Goal: Task Accomplishment & Management: Manage account settings

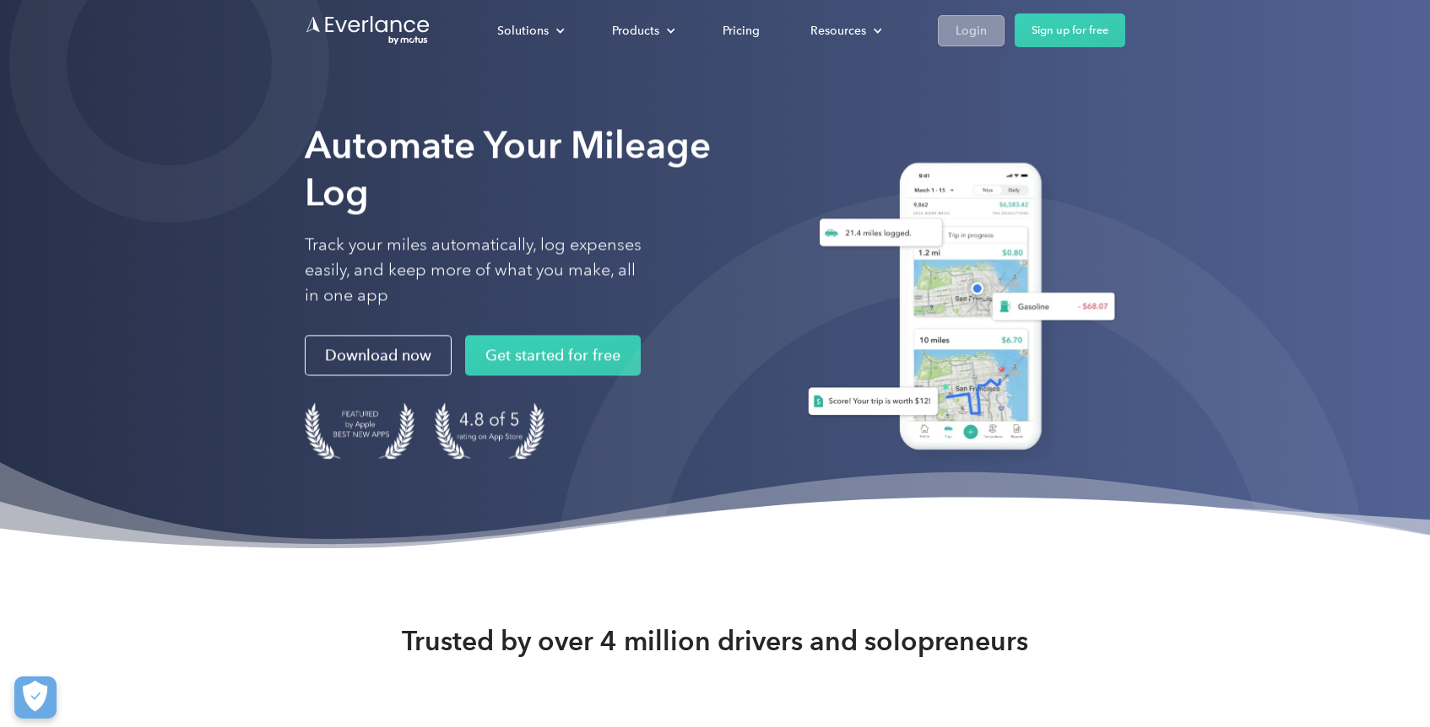
click at [967, 34] on div "Login" at bounding box center [970, 30] width 31 height 21
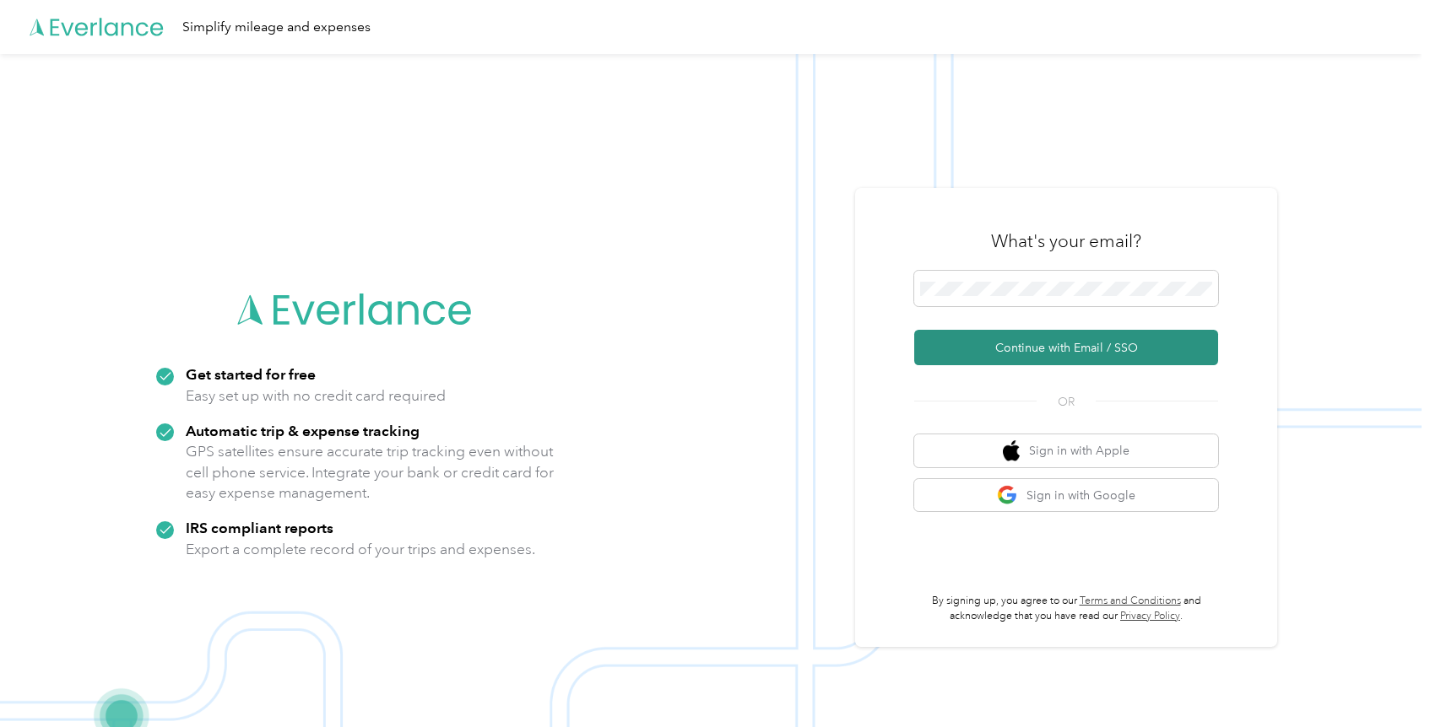
click at [1094, 343] on button "Continue with Email / SSO" at bounding box center [1066, 347] width 304 height 35
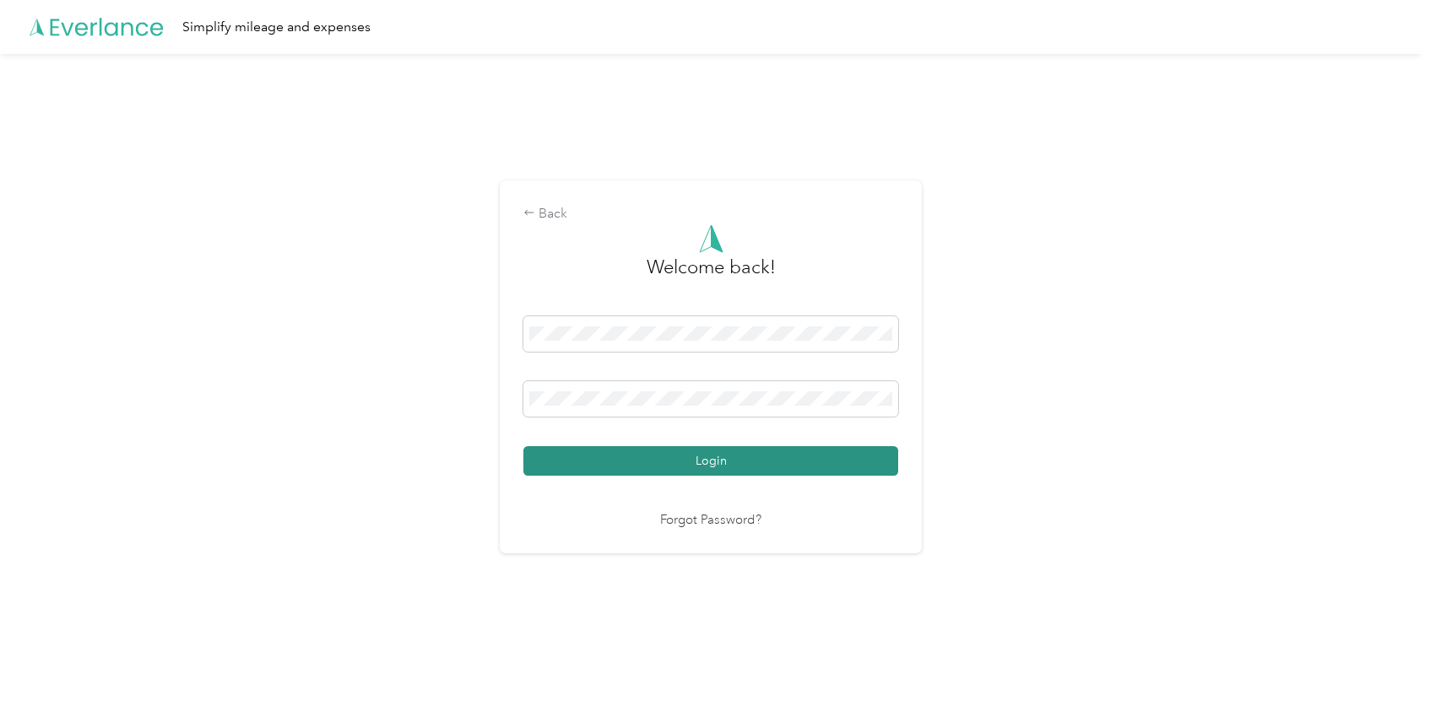
click at [719, 471] on button "Login" at bounding box center [710, 461] width 375 height 30
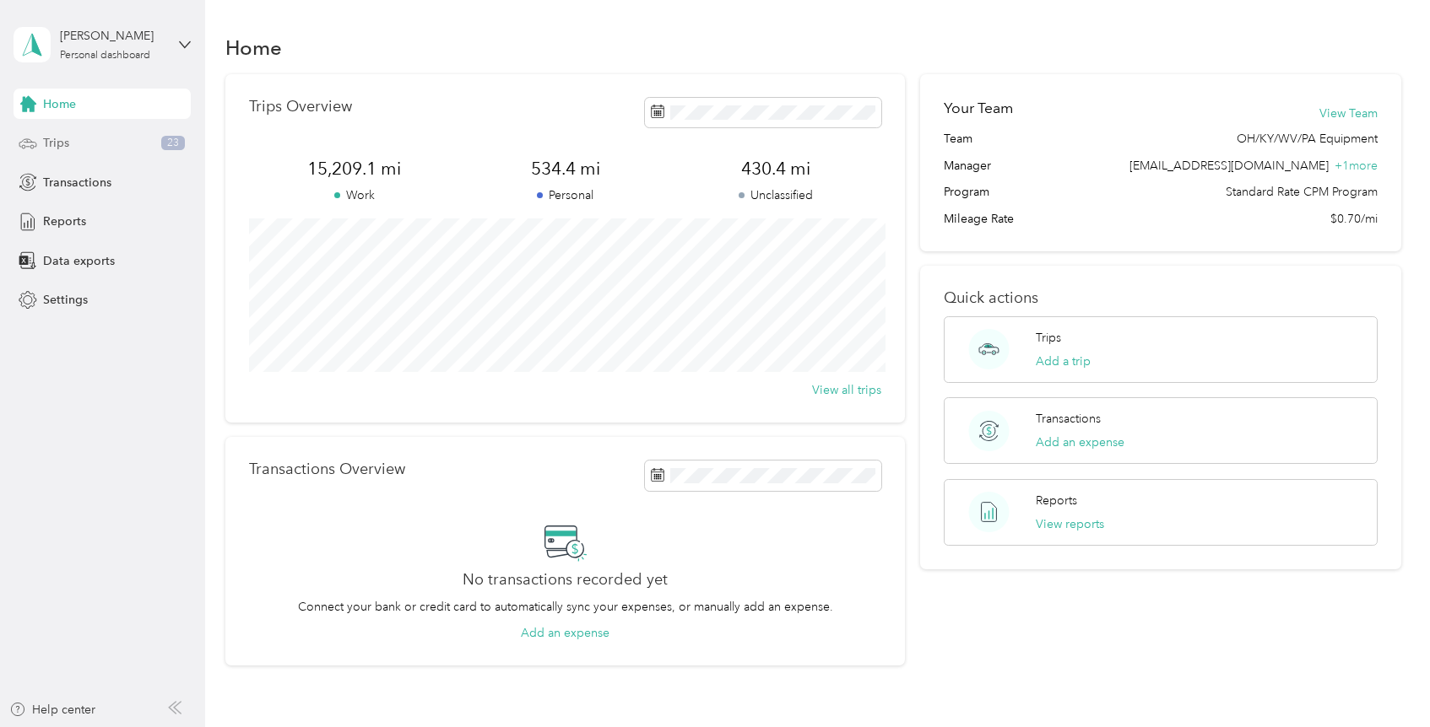
click at [81, 142] on div "Trips 23" at bounding box center [102, 143] width 177 height 30
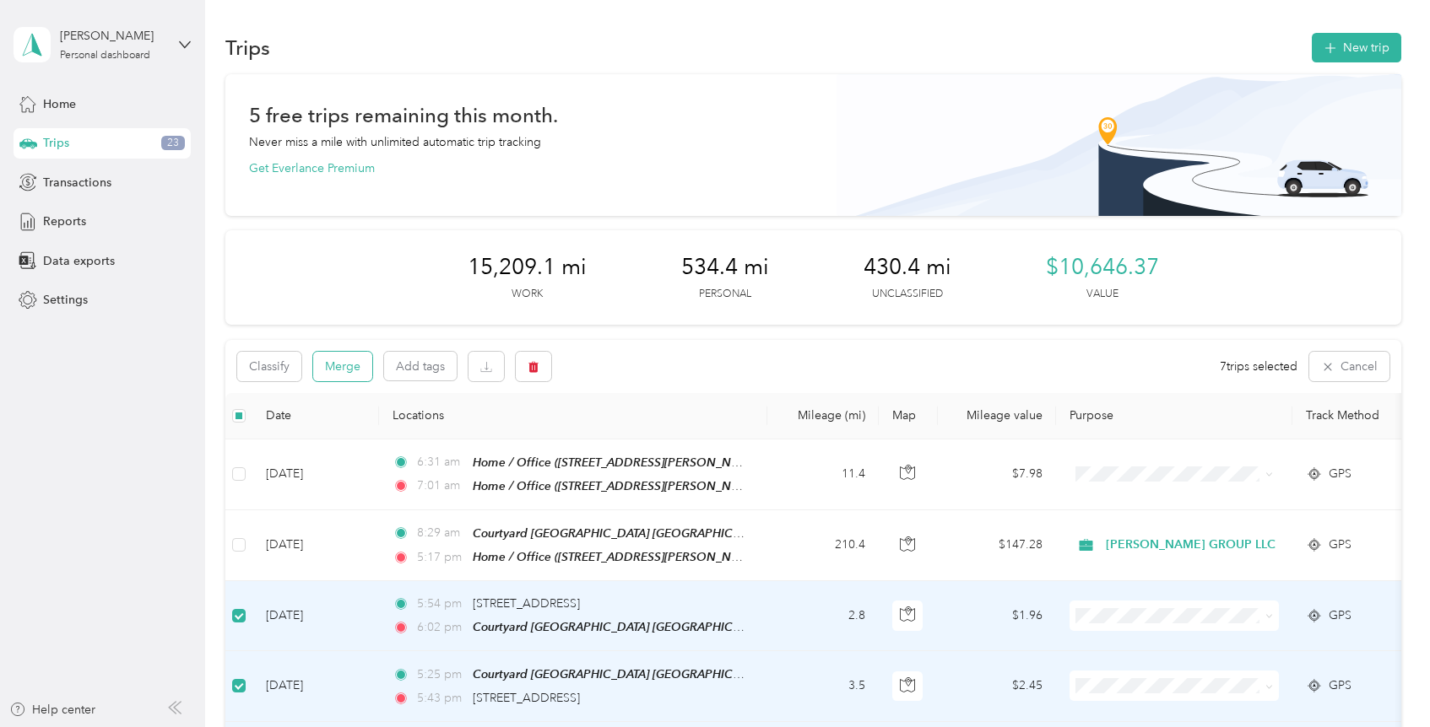
click at [347, 365] on button "Merge" at bounding box center [342, 367] width 59 height 30
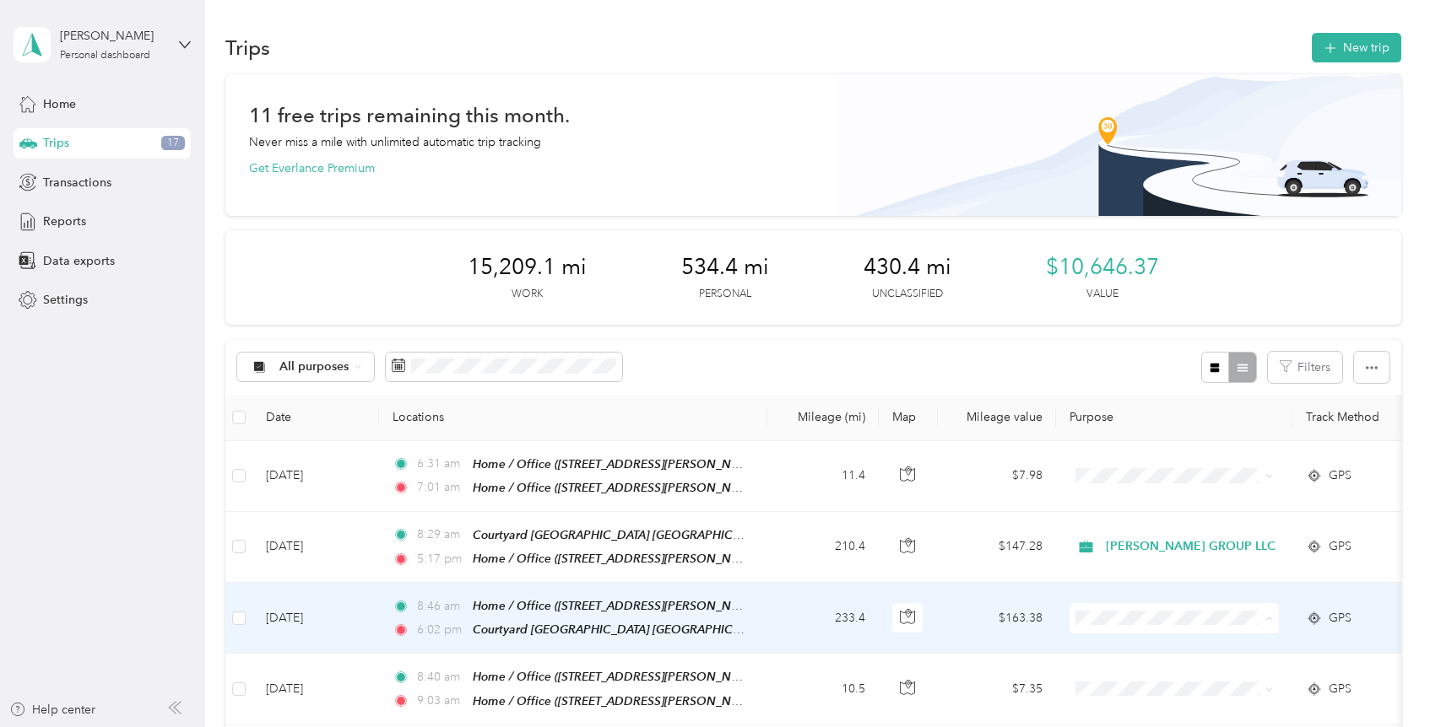
click at [1210, 639] on span "[PERSON_NAME] GROUP LLC" at bounding box center [1196, 648] width 170 height 18
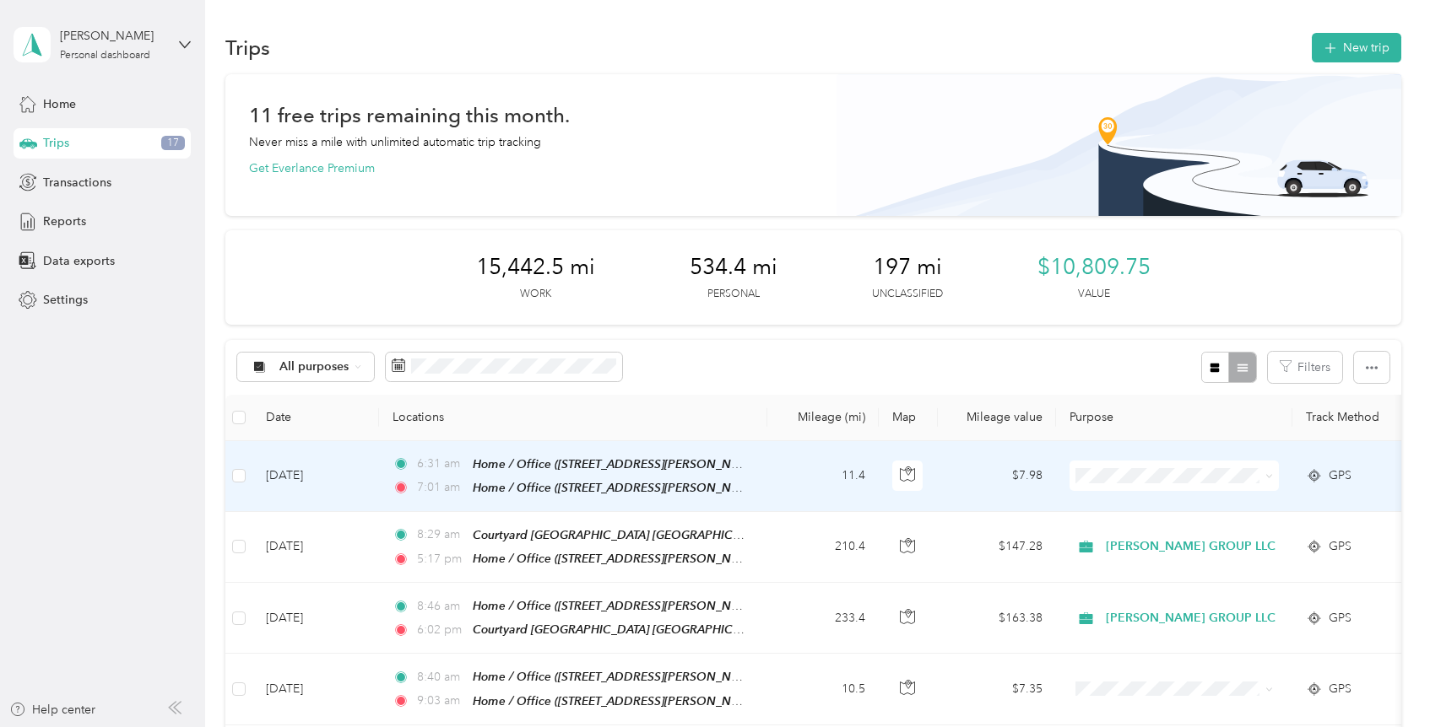
click at [1265, 475] on icon at bounding box center [1269, 477] width 8 height 8
click at [1188, 511] on span "[PERSON_NAME] GROUP LLC" at bounding box center [1196, 508] width 170 height 18
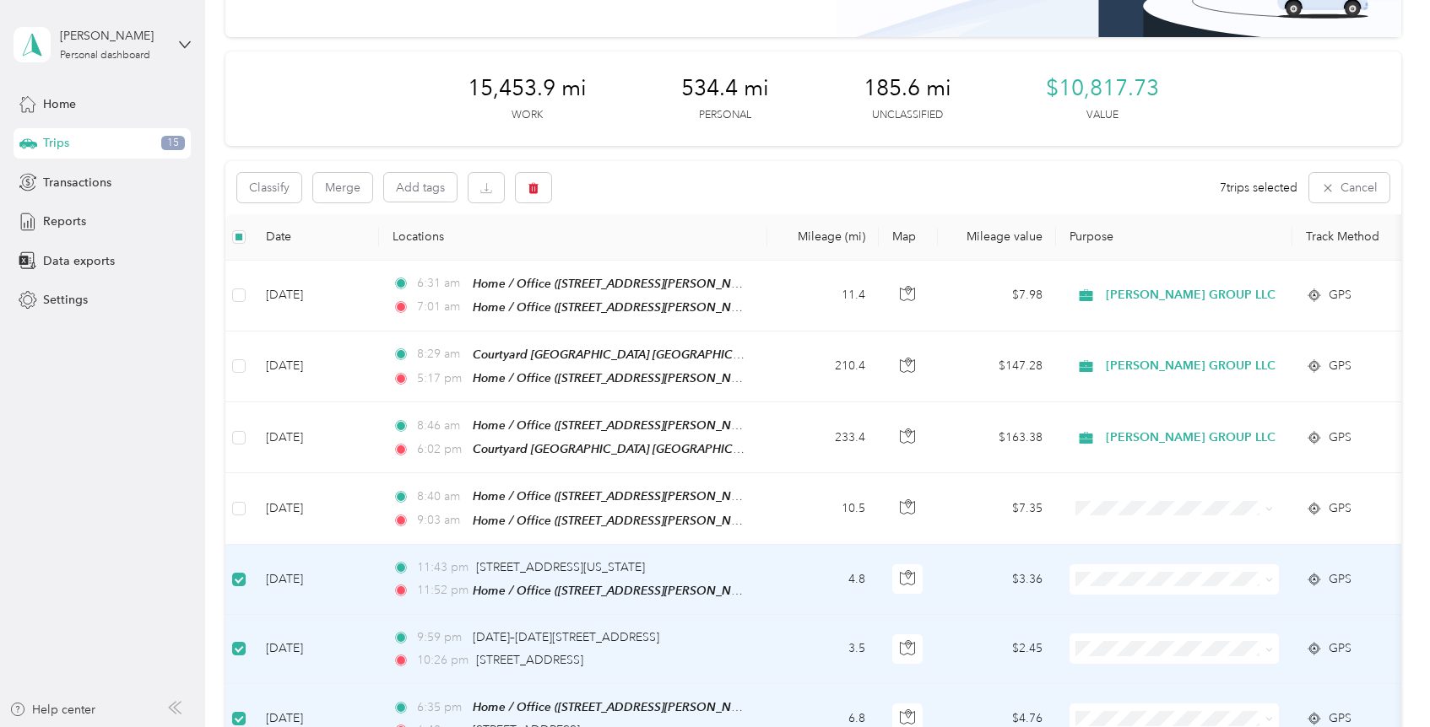
scroll to position [123, 0]
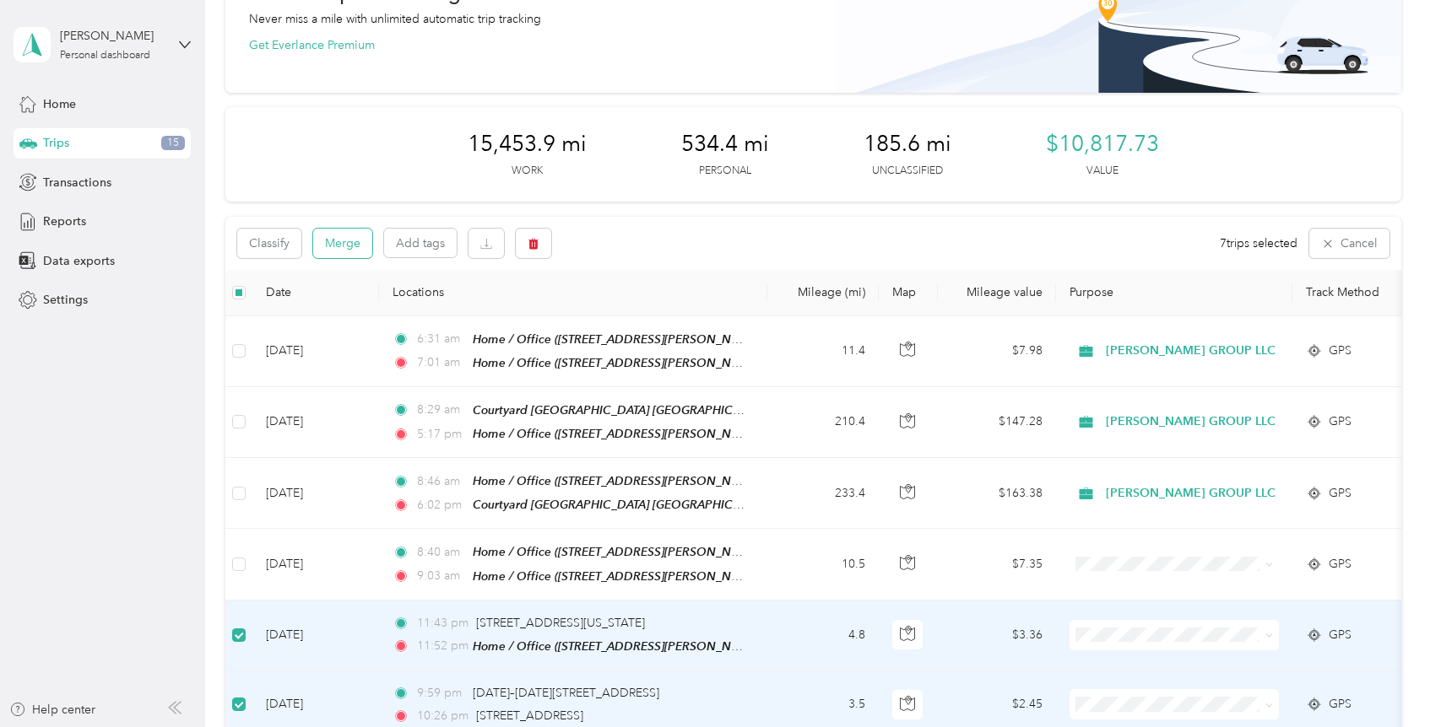
click at [349, 235] on button "Merge" at bounding box center [342, 244] width 59 height 30
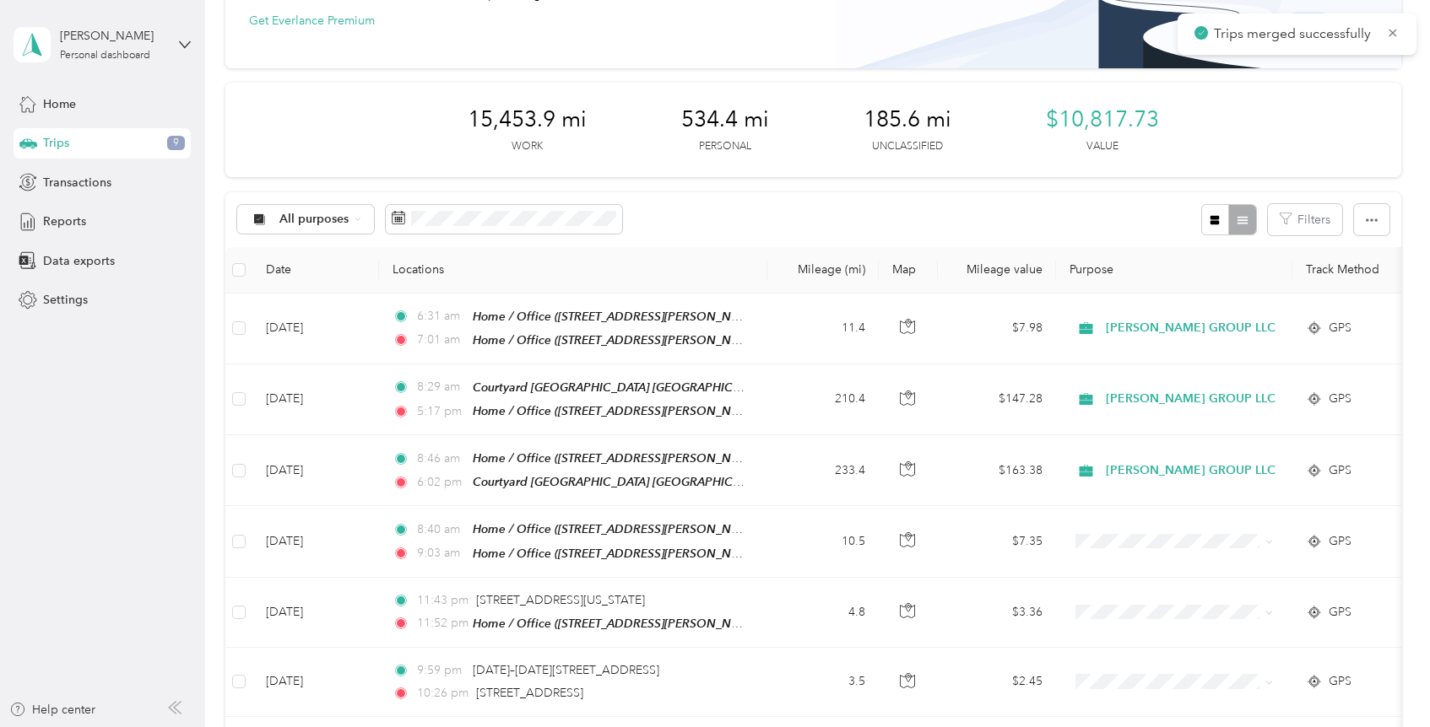
scroll to position [159, 0]
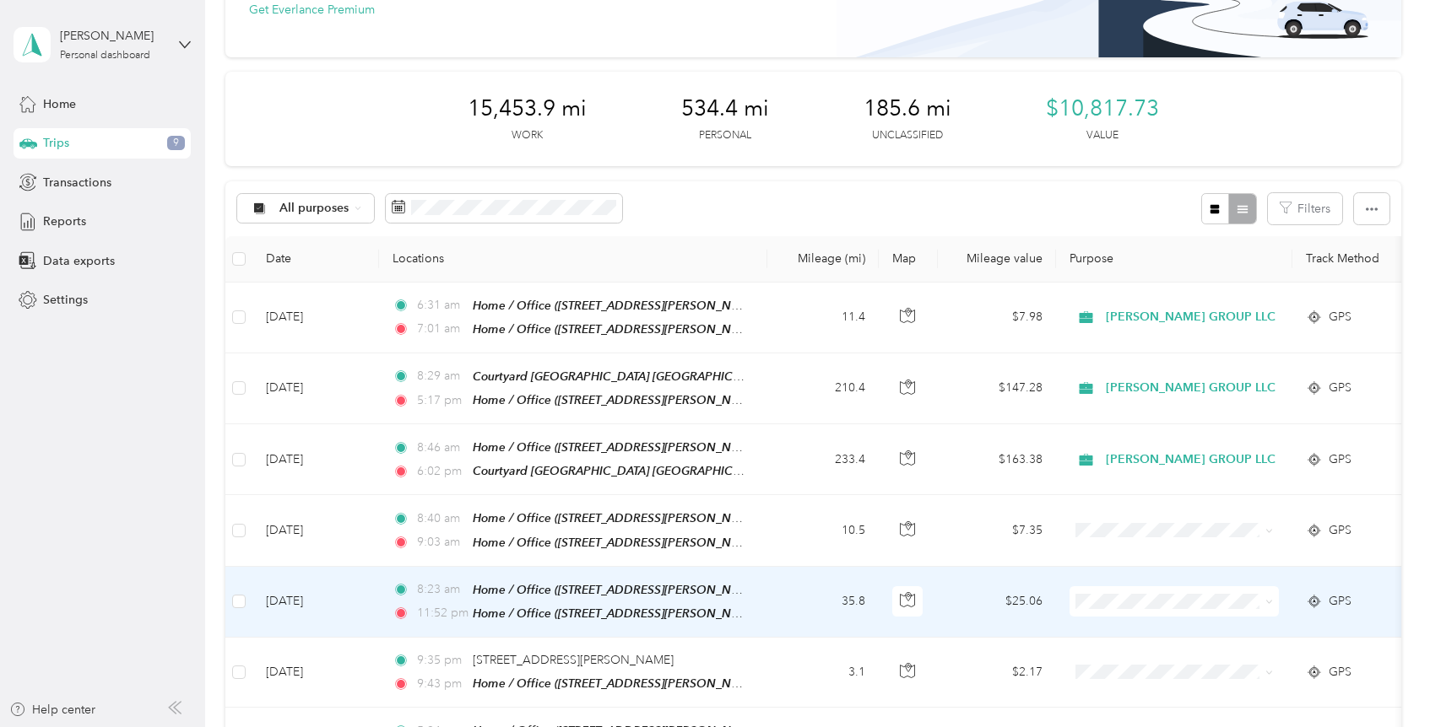
click at [1189, 630] on span "[PERSON_NAME] GROUP LLC" at bounding box center [1196, 625] width 170 height 18
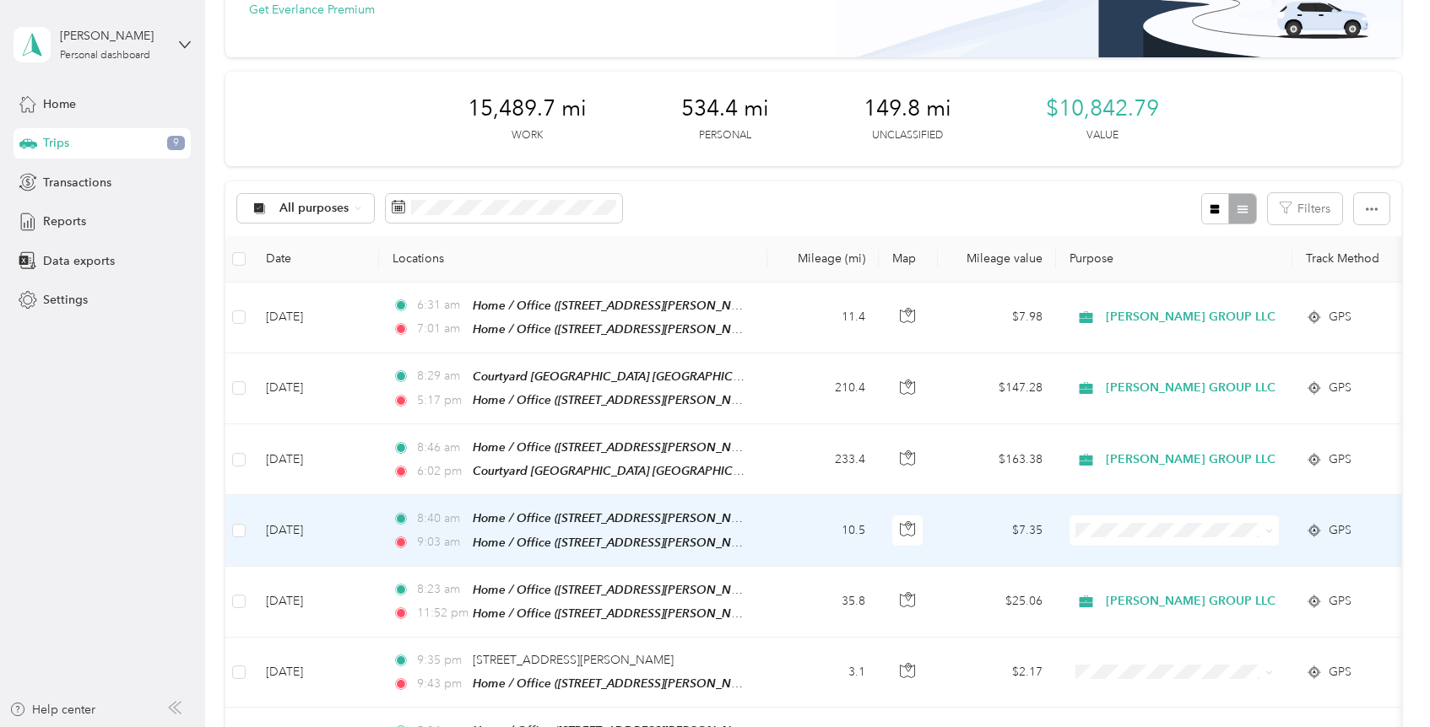
click at [1260, 522] on span at bounding box center [1266, 531] width 14 height 19
click at [1268, 531] on icon at bounding box center [1269, 531] width 8 height 8
click at [1171, 588] on span "Personal" at bounding box center [1196, 585] width 170 height 18
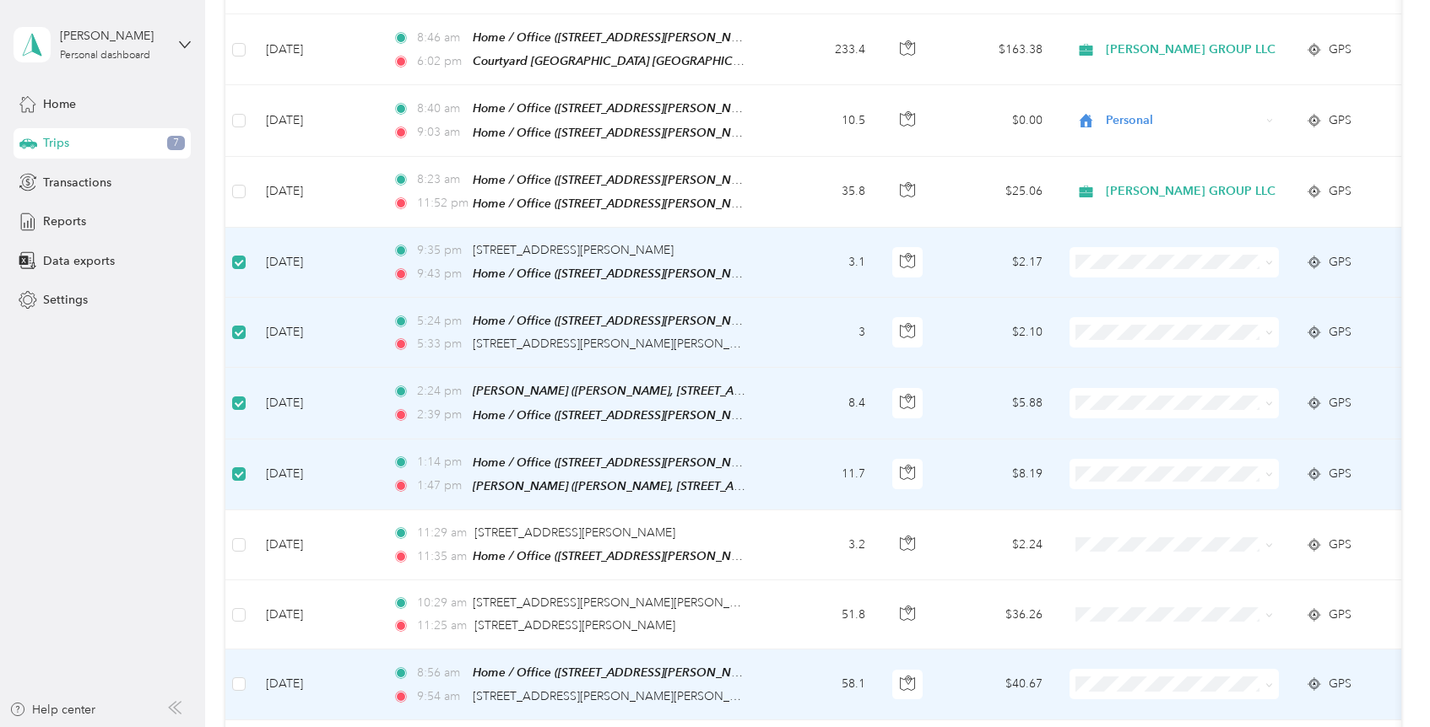
scroll to position [571, 0]
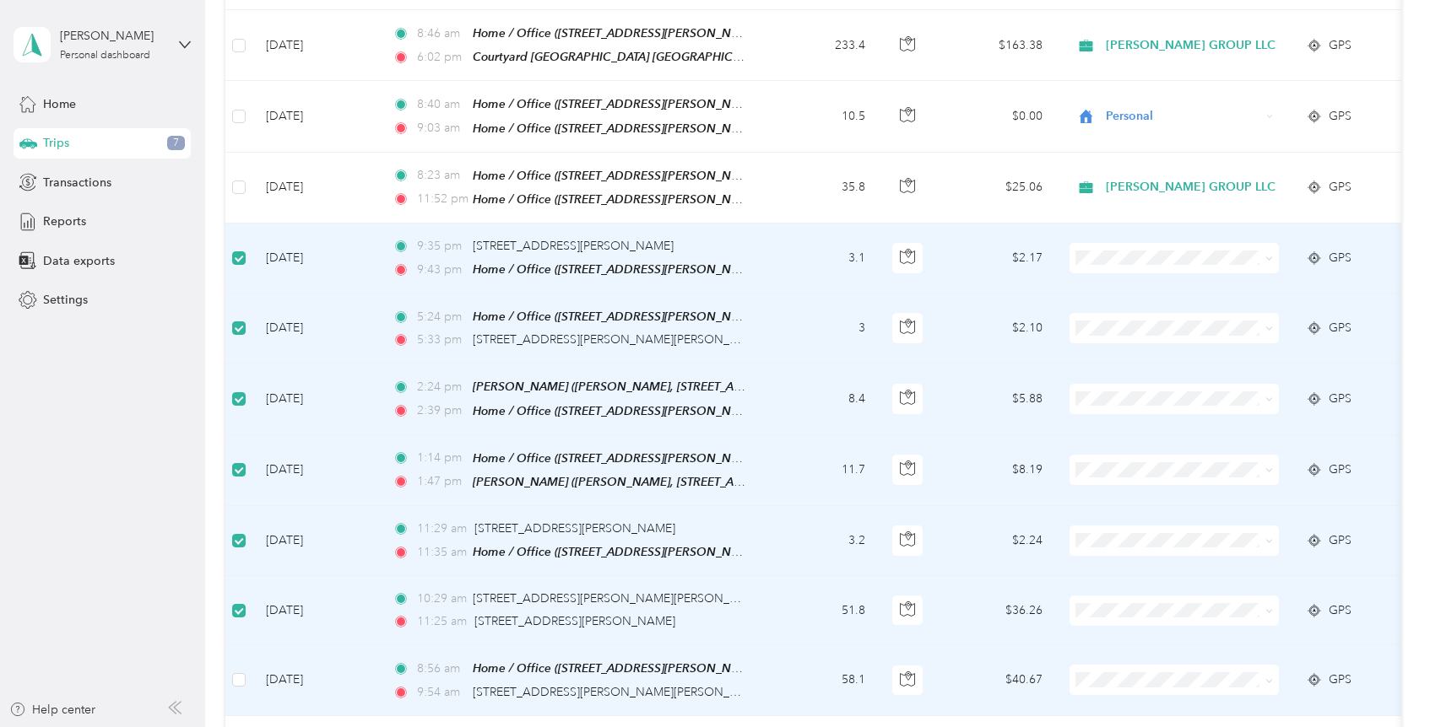
click at [248, 673] on td at bounding box center [238, 681] width 27 height 70
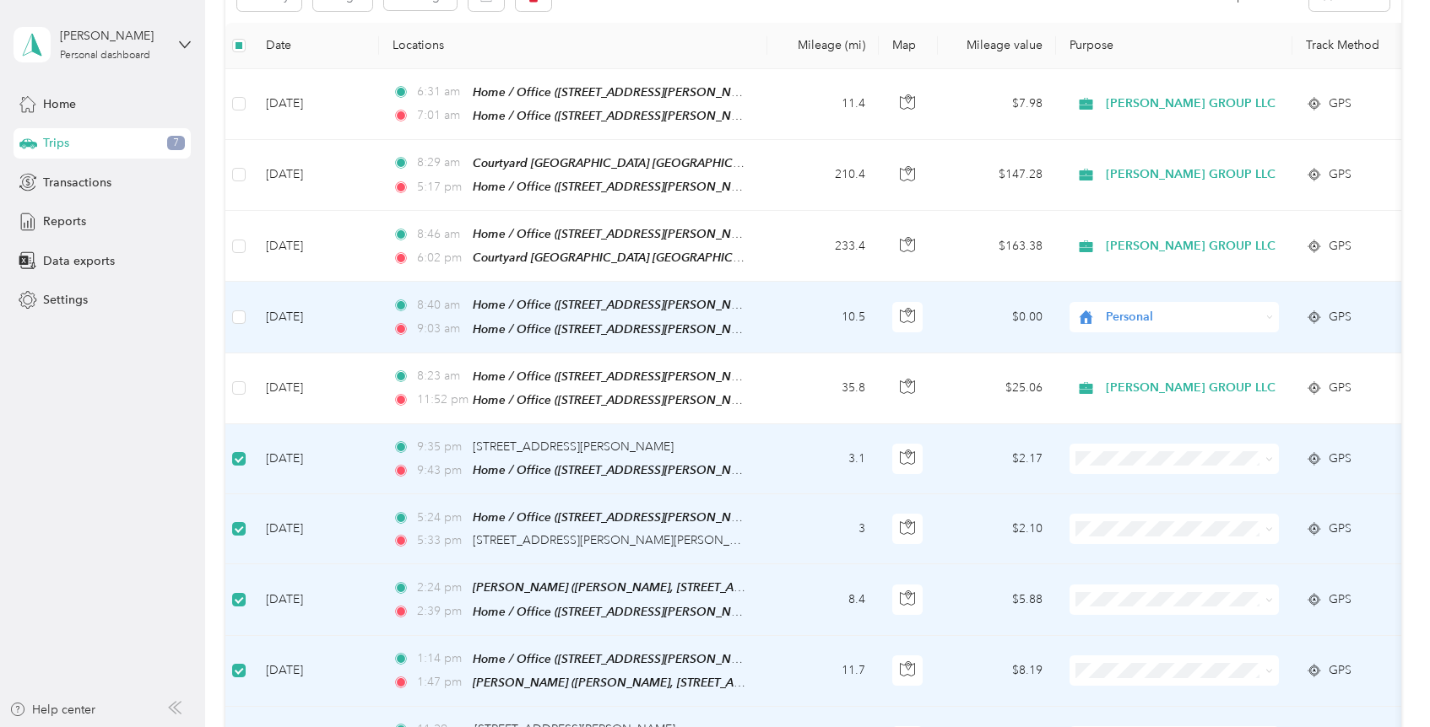
scroll to position [0, 0]
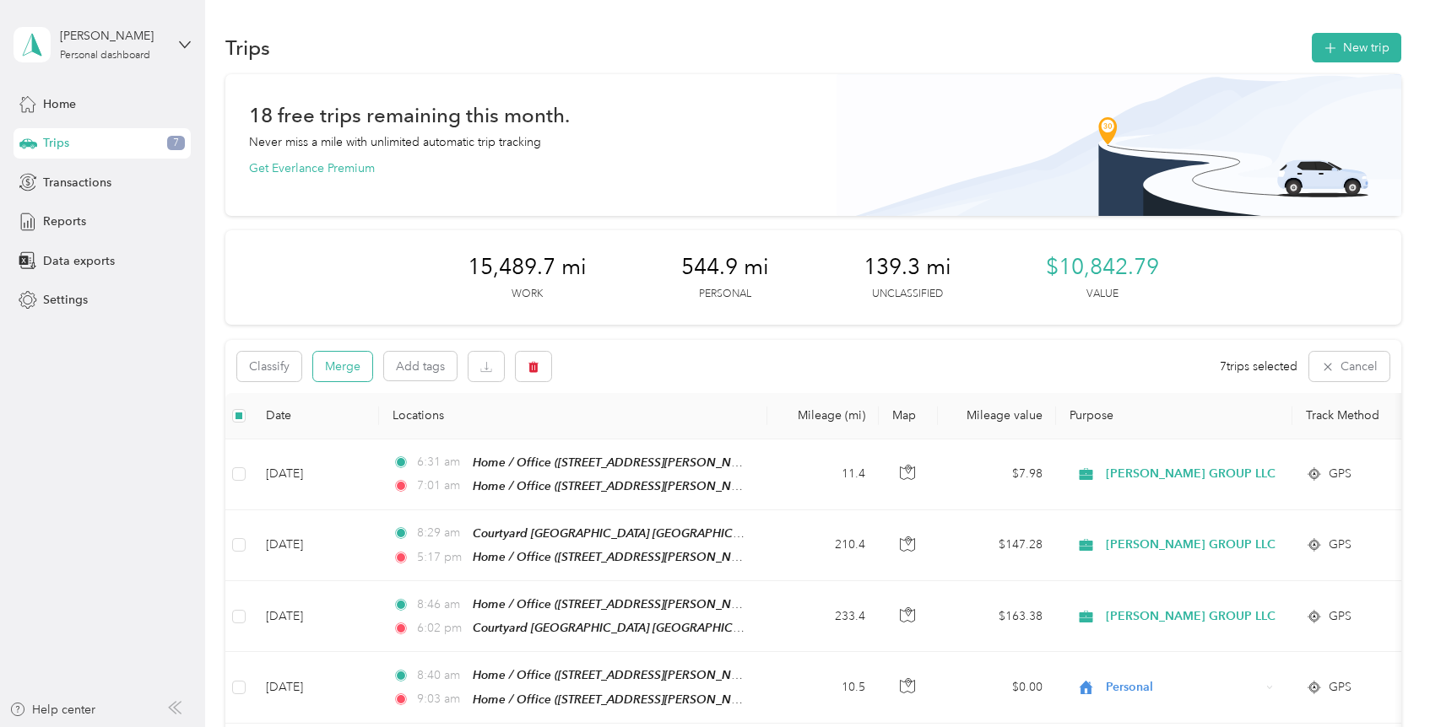
click at [343, 370] on button "Merge" at bounding box center [342, 367] width 59 height 30
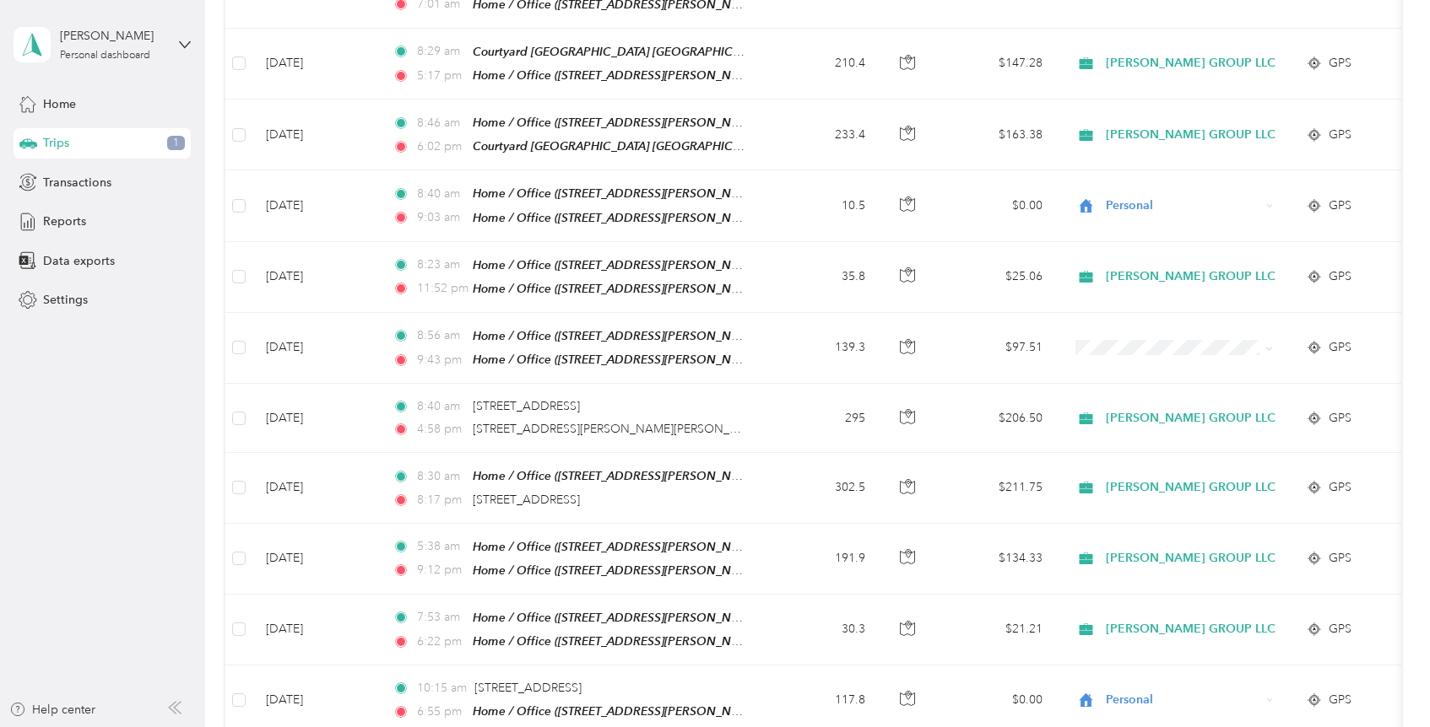
scroll to position [489, 0]
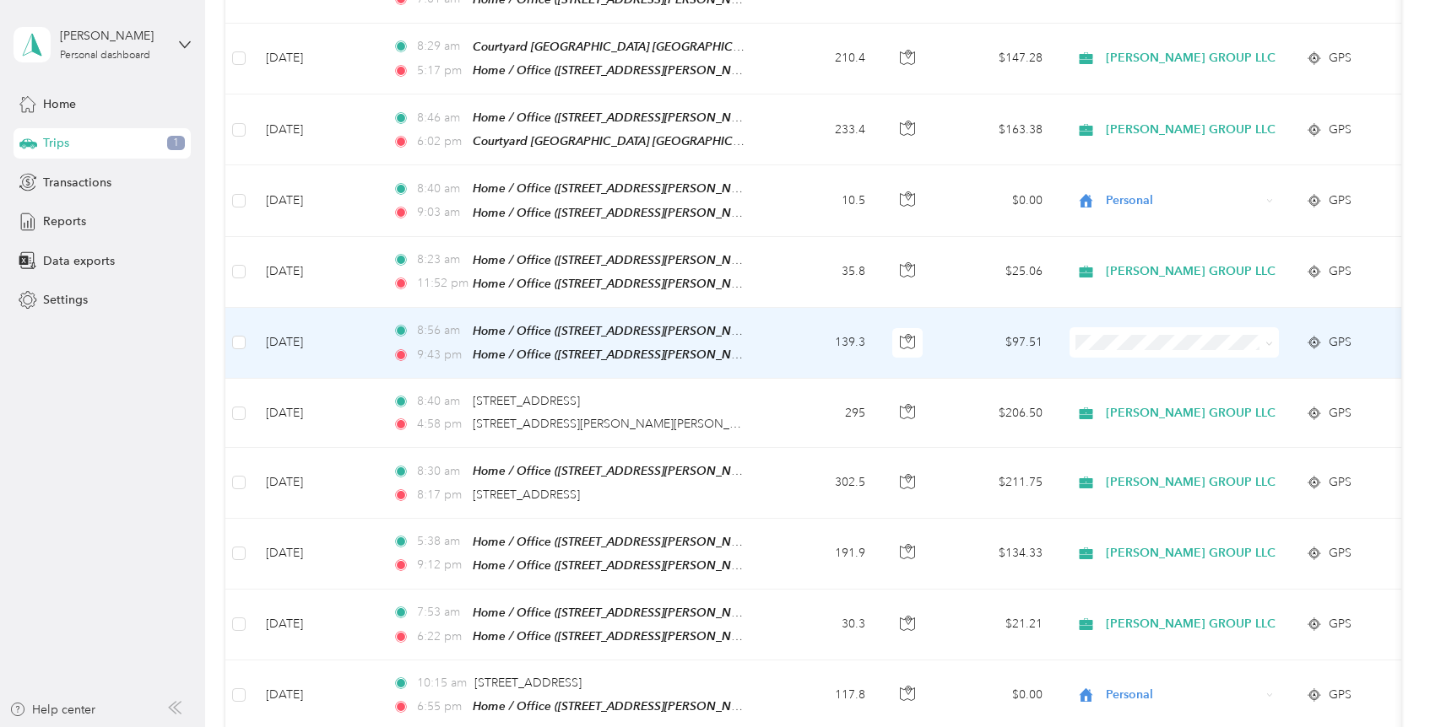
click at [1260, 339] on span at bounding box center [1266, 342] width 14 height 19
click at [1265, 340] on icon at bounding box center [1269, 344] width 8 height 8
click at [1206, 369] on span "[PERSON_NAME] GROUP LLC" at bounding box center [1196, 370] width 170 height 18
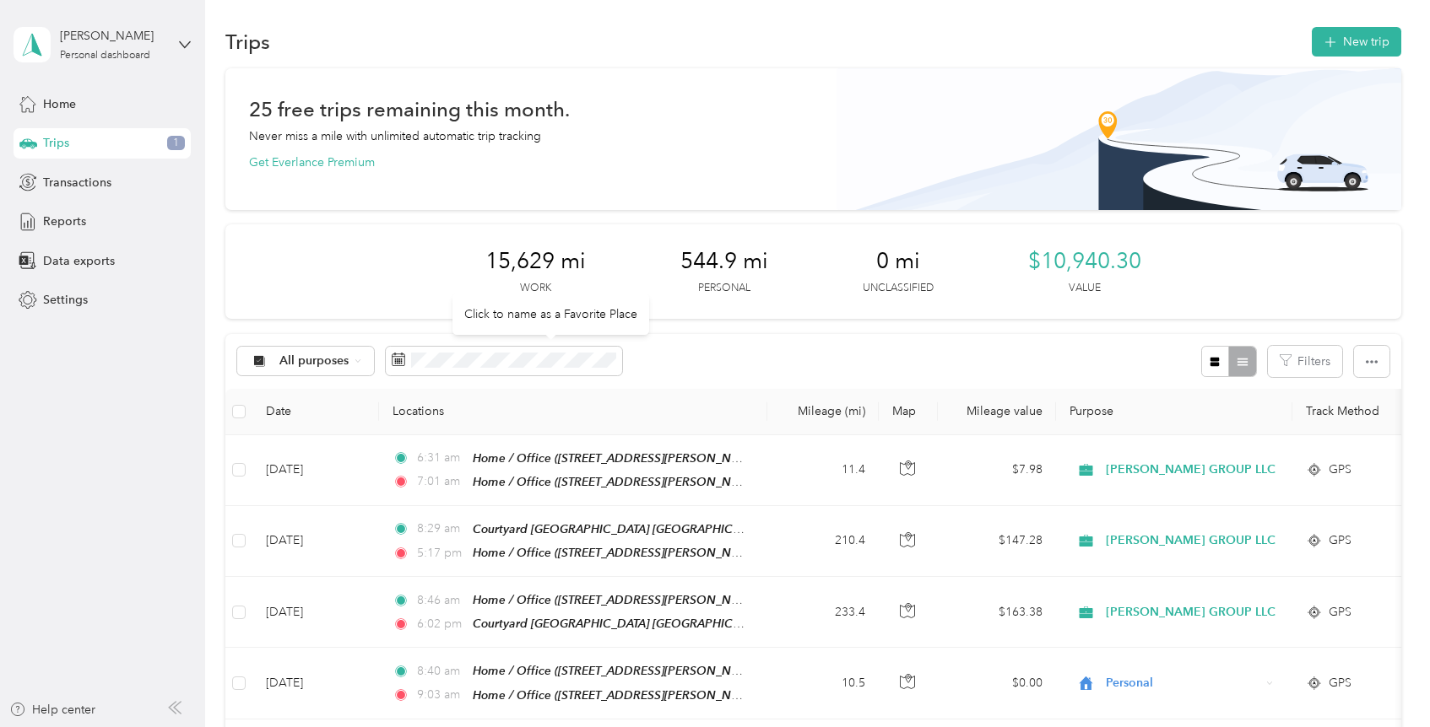
scroll to position [0, 0]
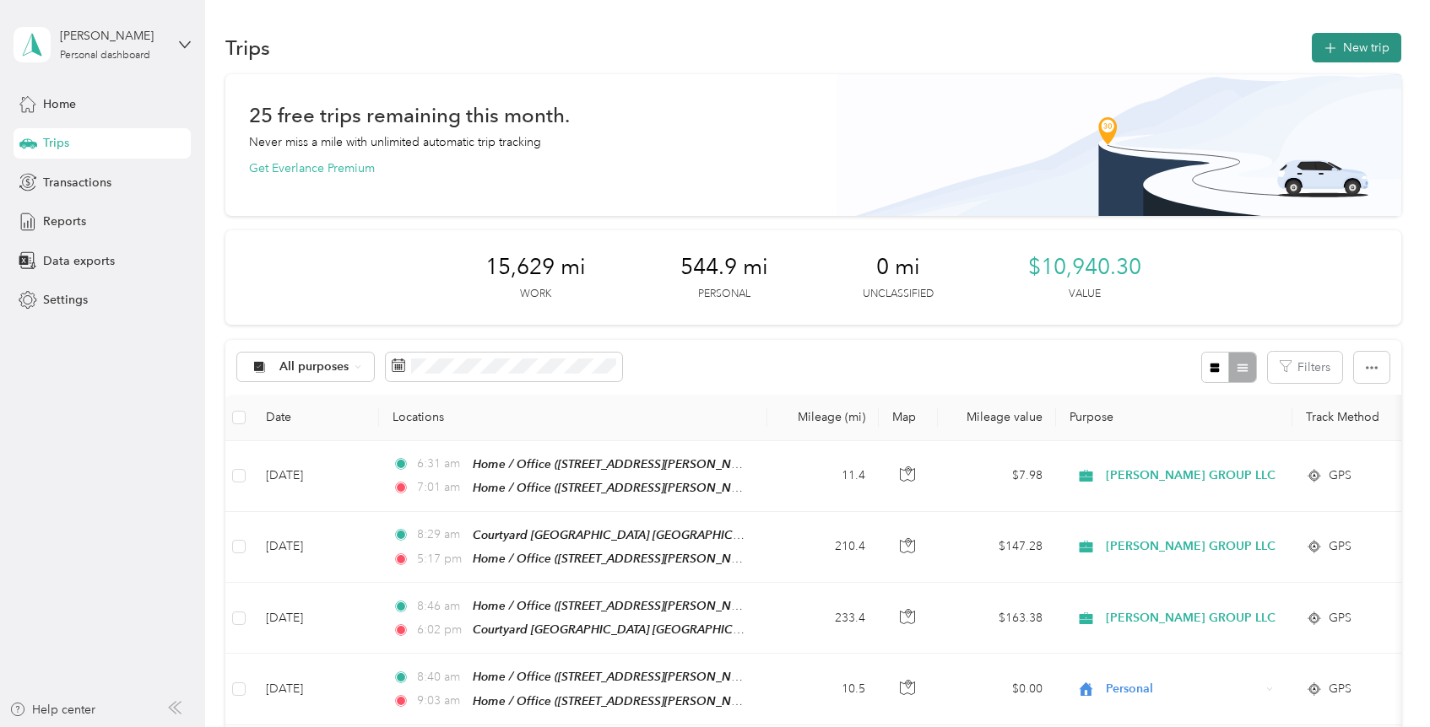
click at [1349, 48] on button "New trip" at bounding box center [1355, 48] width 89 height 30
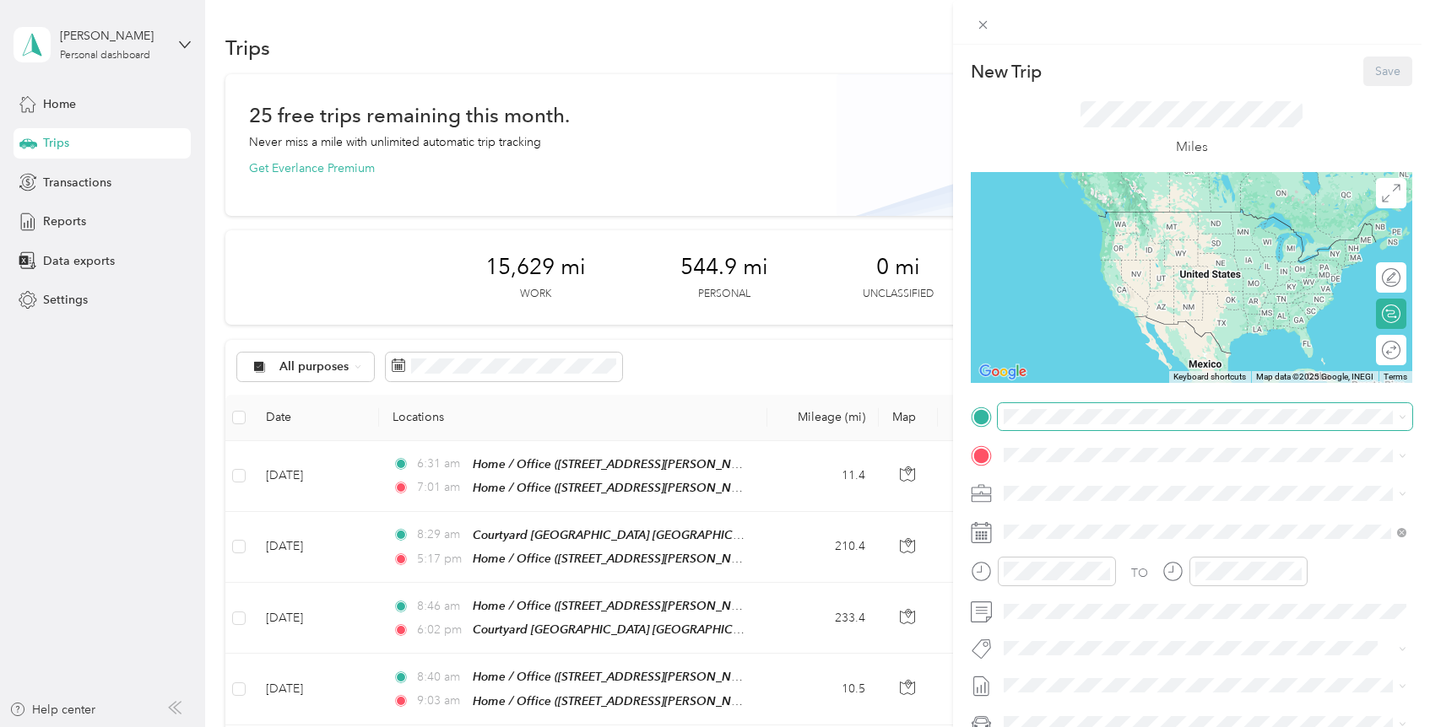
click at [1063, 424] on span at bounding box center [1204, 416] width 414 height 27
click at [1101, 501] on span "[STREET_ADDRESS][PERSON_NAME], [GEOGRAPHIC_DATA][PERSON_NAME], [GEOGRAPHIC_DATA…" at bounding box center [1210, 511] width 350 height 32
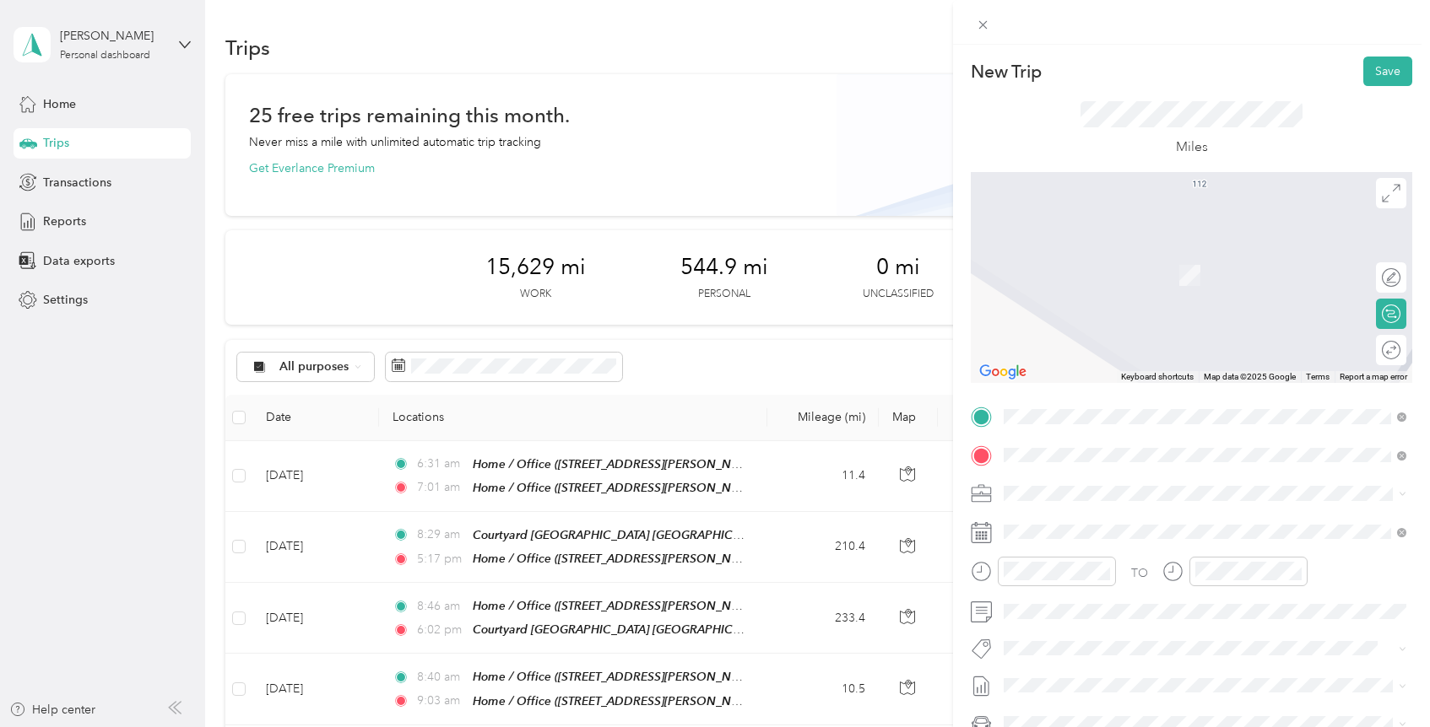
click at [1122, 524] on span "[STREET_ADDRESS][PERSON_NAME][US_STATE]" at bounding box center [1166, 516] width 262 height 15
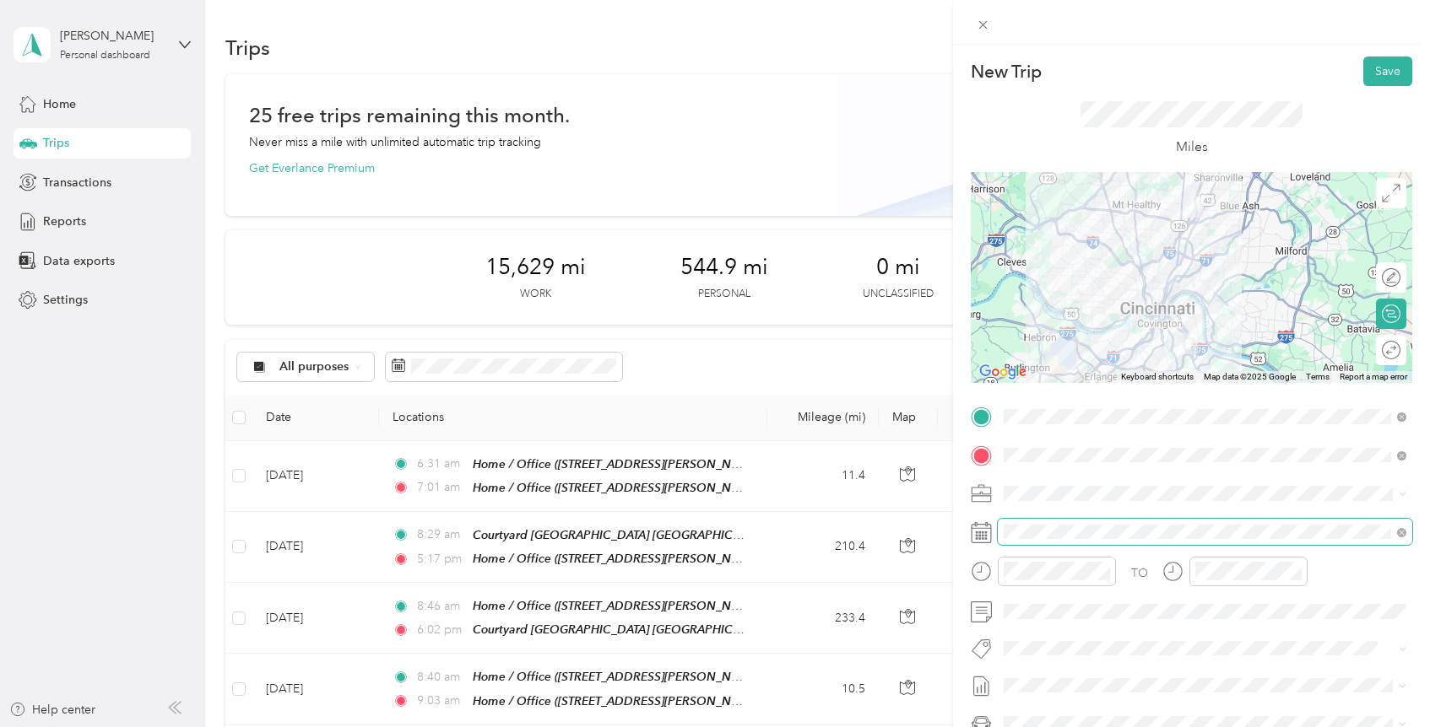
click at [1060, 523] on span at bounding box center [1204, 532] width 414 height 27
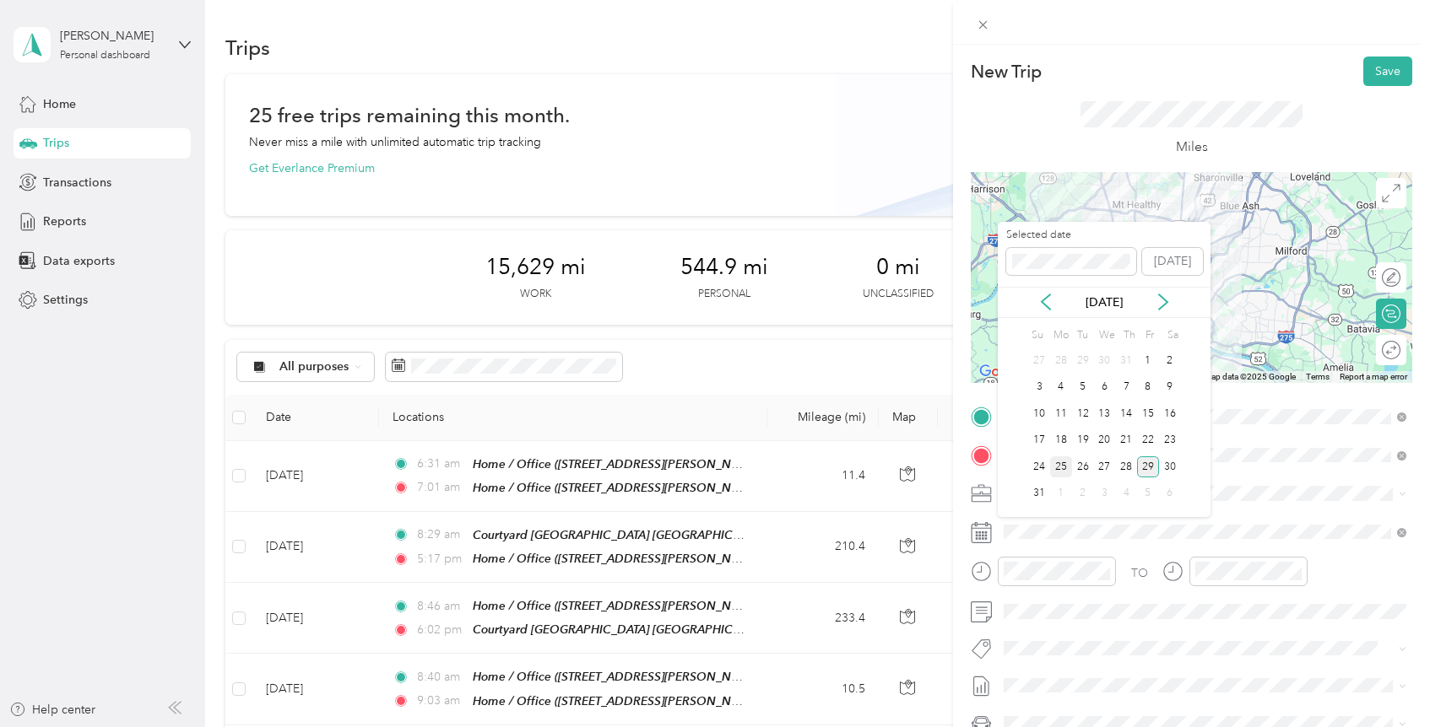
click at [1057, 470] on div "25" at bounding box center [1061, 467] width 22 height 21
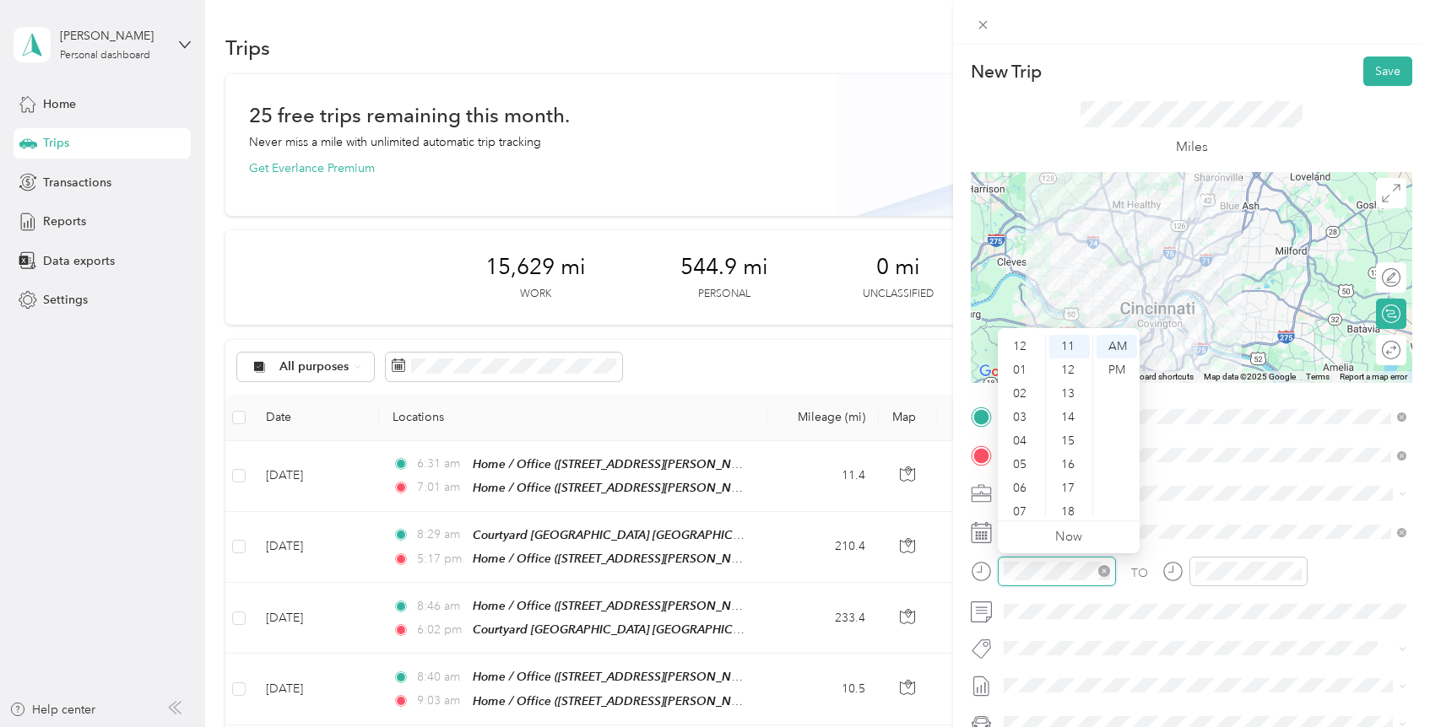
scroll to position [101, 0]
click at [1024, 479] on div "10" at bounding box center [1021, 482] width 41 height 24
click at [1023, 478] on div "10" at bounding box center [1021, 482] width 41 height 24
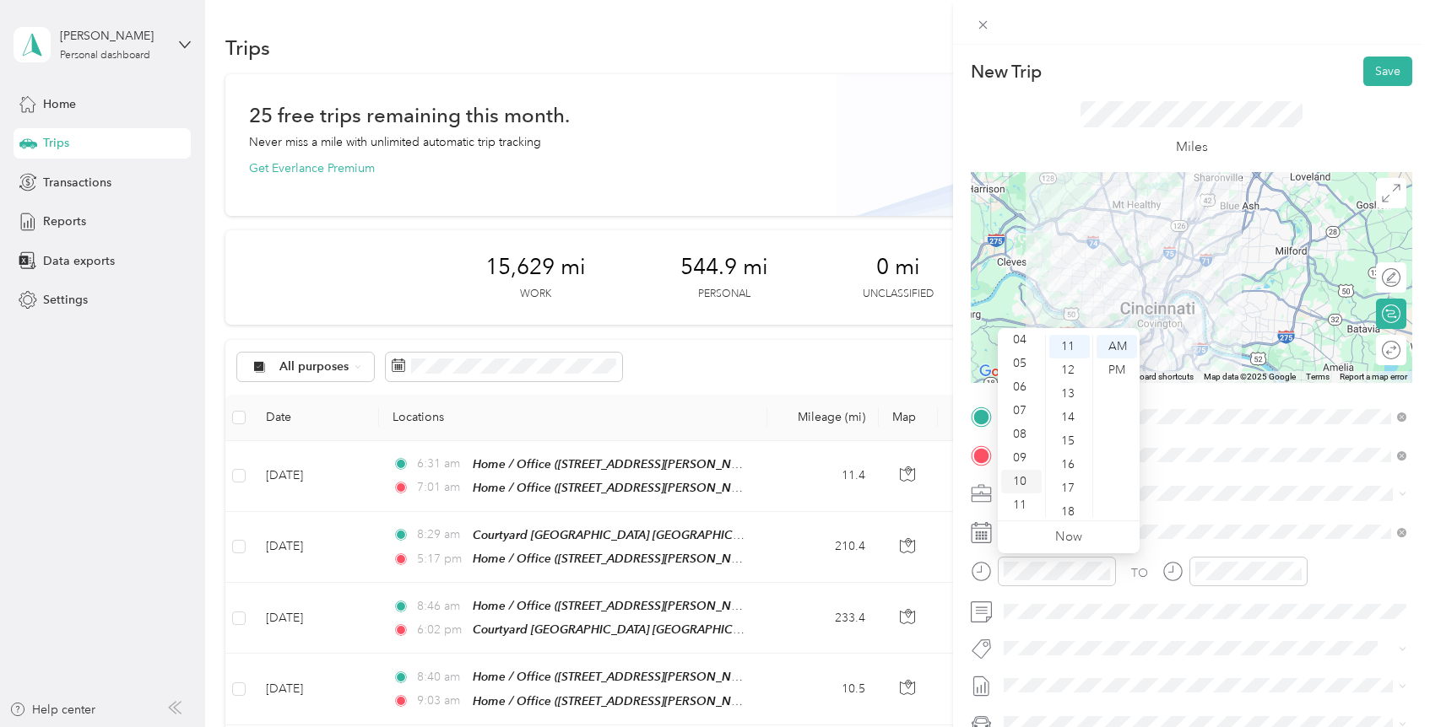
click at [1023, 478] on div "10" at bounding box center [1021, 482] width 41 height 24
click at [1077, 537] on link "Now" at bounding box center [1068, 537] width 27 height 16
click at [1020, 478] on div "10" at bounding box center [1021, 482] width 41 height 24
click at [1072, 359] on div "10" at bounding box center [1069, 361] width 41 height 24
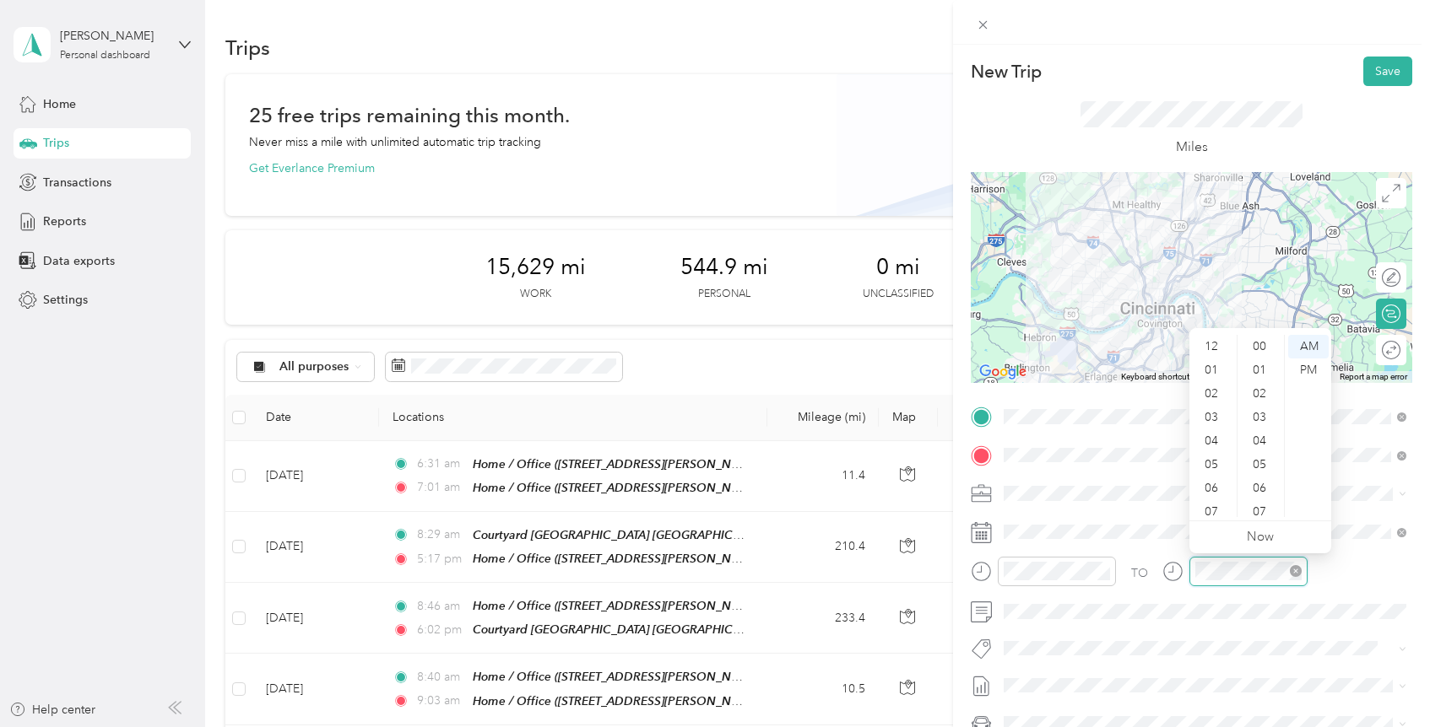
scroll to position [101, 0]
click at [1209, 476] on div "10" at bounding box center [1212, 482] width 41 height 24
click at [1260, 459] on div "25" at bounding box center [1261, 460] width 41 height 24
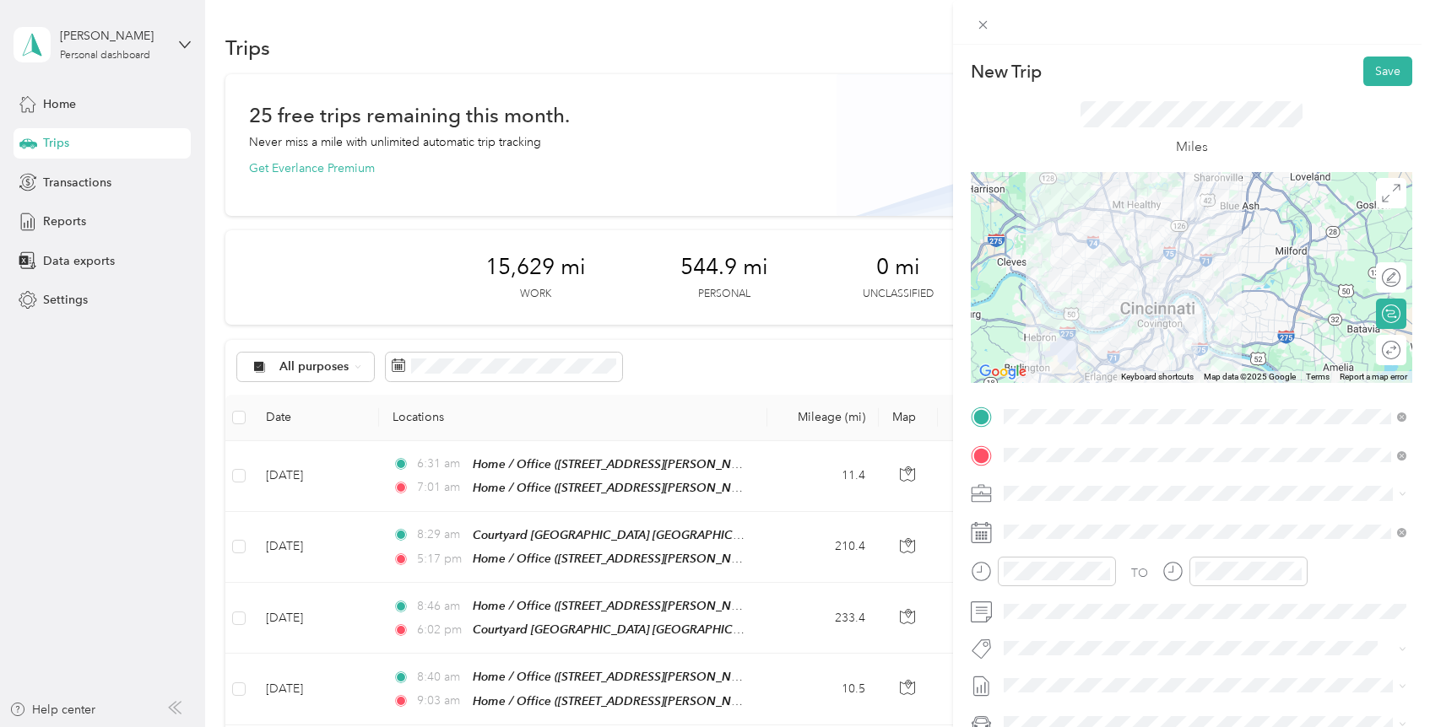
click at [1360, 478] on div "TO Add photo" at bounding box center [1190, 607] width 441 height 408
click at [1062, 368] on div "01" at bounding box center [1069, 369] width 41 height 24
click at [1299, 510] on div "TO Add photo" at bounding box center [1190, 607] width 441 height 408
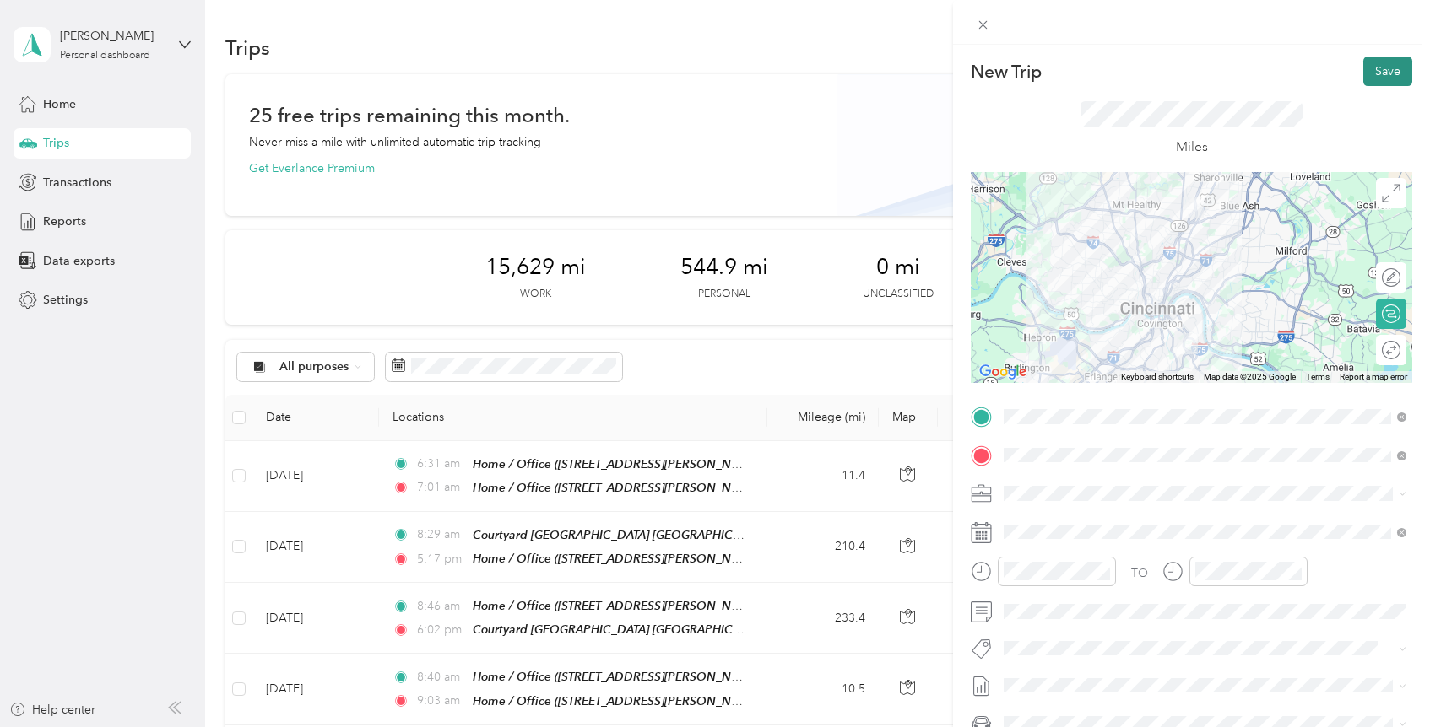
click at [1392, 71] on button "Save" at bounding box center [1387, 72] width 49 height 30
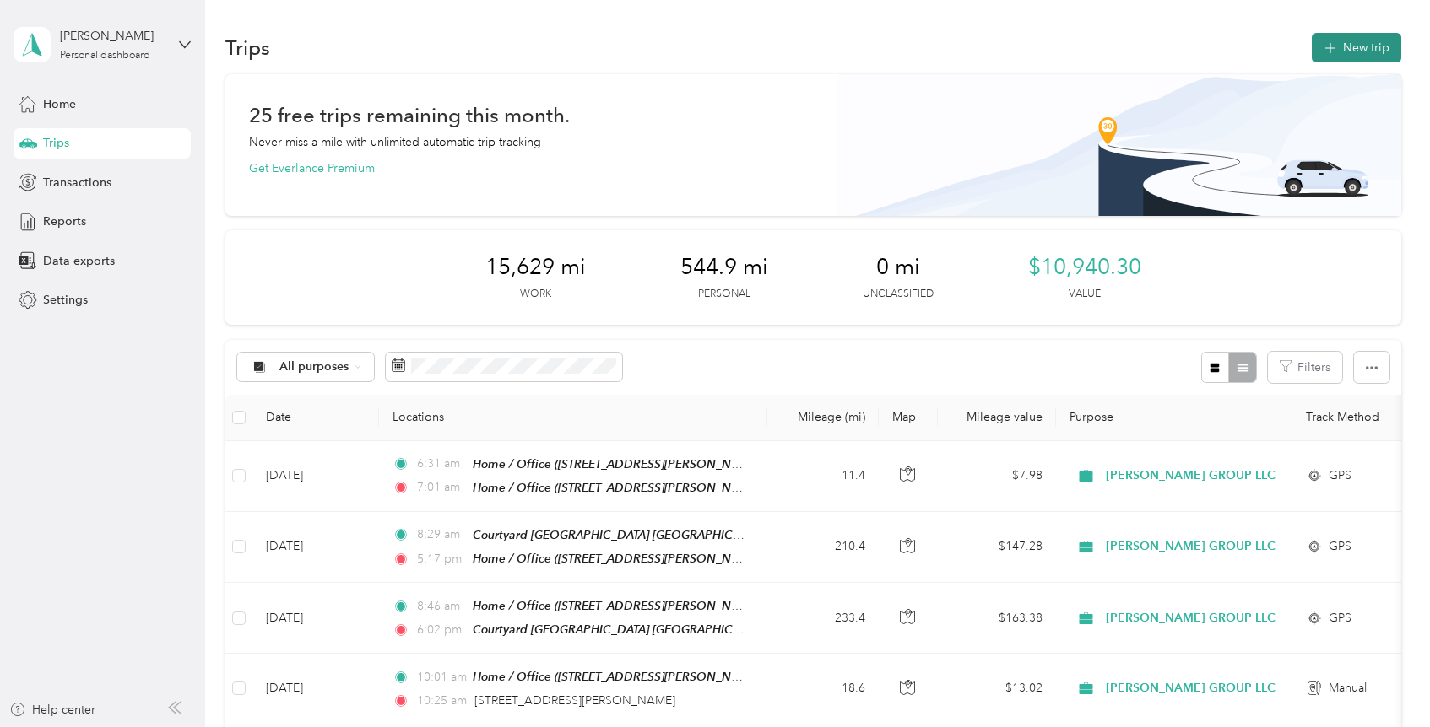
click at [1361, 48] on button "New trip" at bounding box center [1355, 48] width 89 height 30
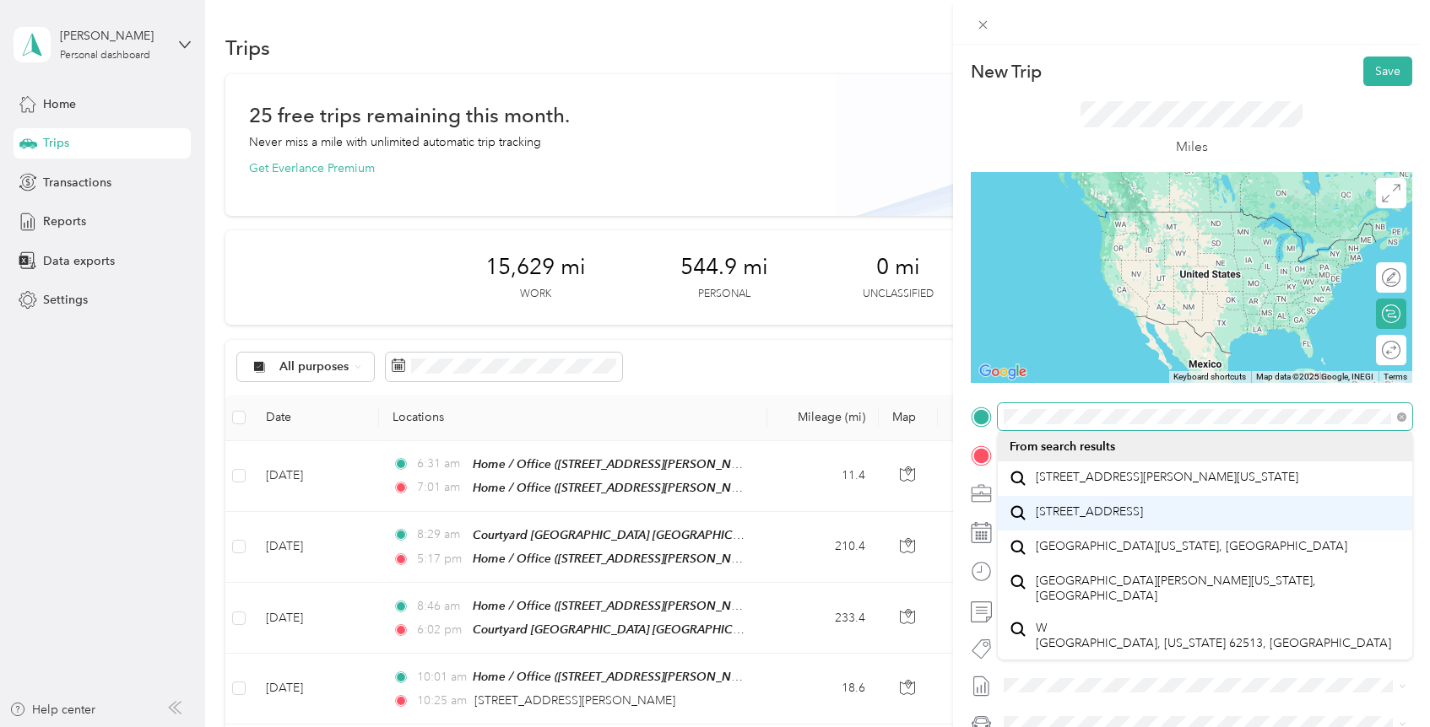
scroll to position [0, 0]
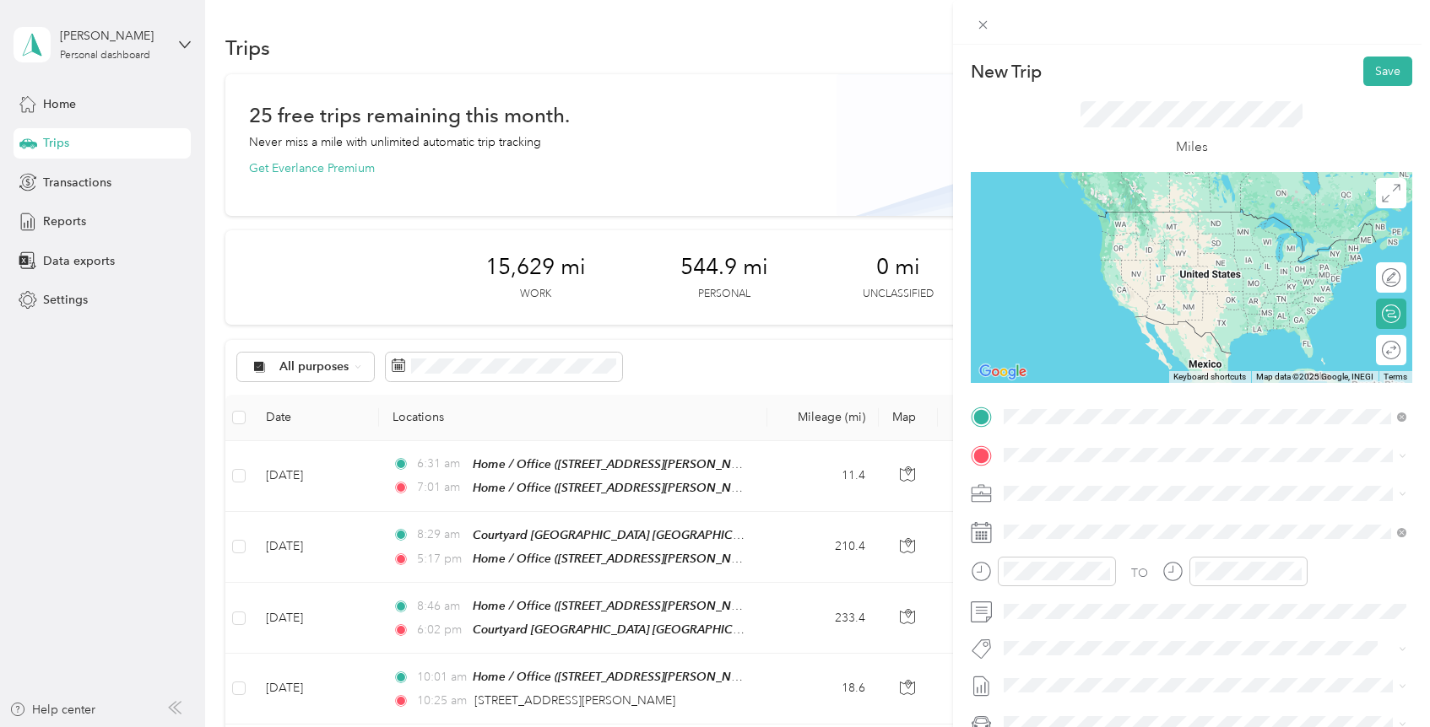
click at [1170, 485] on span "[STREET_ADDRESS][PERSON_NAME][US_STATE]" at bounding box center [1166, 477] width 262 height 15
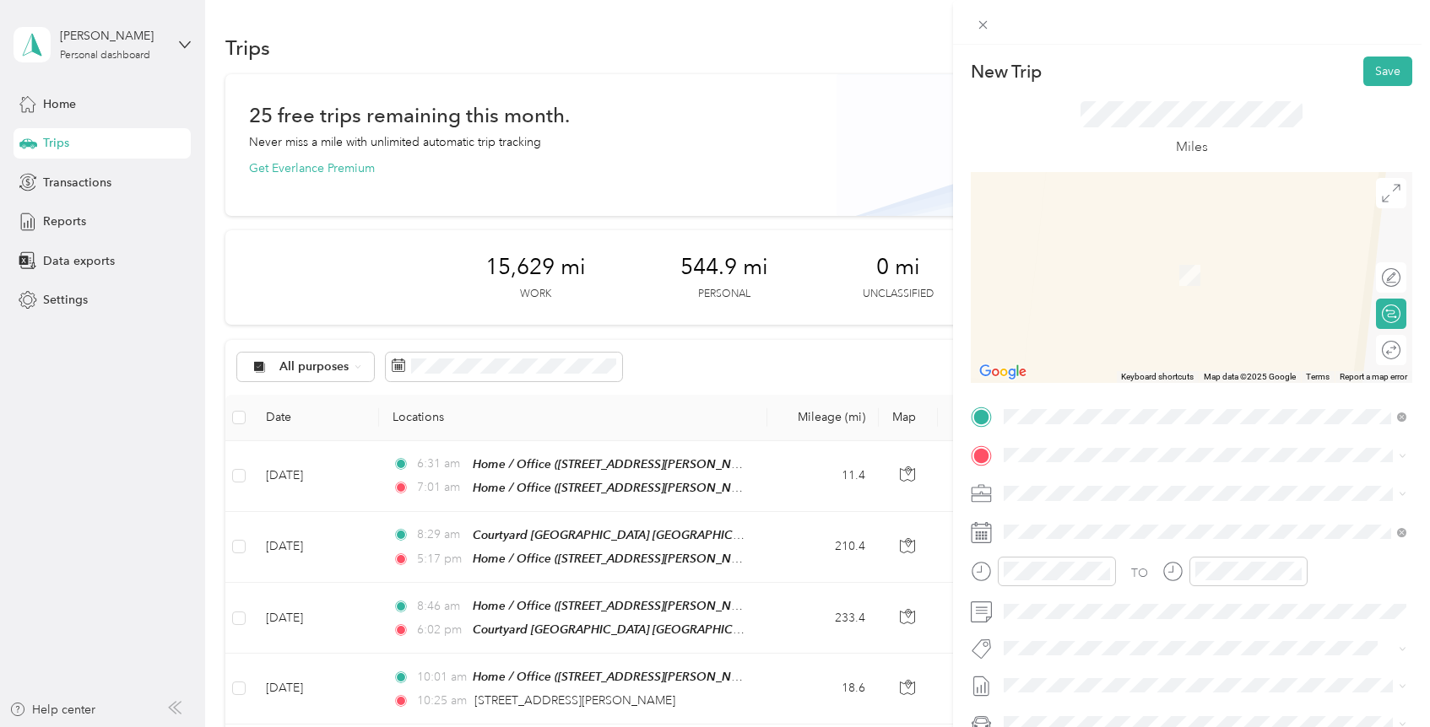
click at [1101, 519] on strong "Home / Office" at bounding box center [1074, 518] width 78 height 15
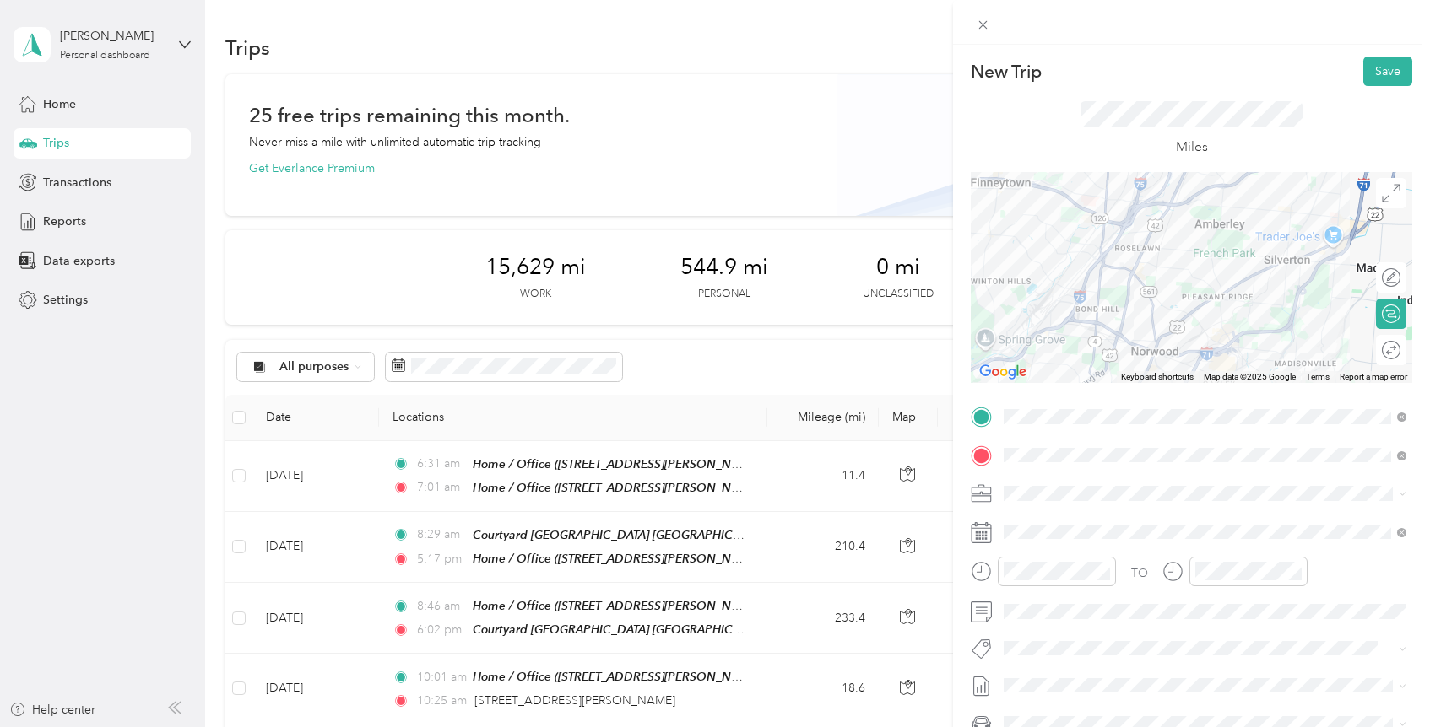
drag, startPoint x: 1107, startPoint y: 238, endPoint x: 1149, endPoint y: 212, distance: 49.6
click at [1149, 212] on div at bounding box center [1190, 277] width 441 height 211
click at [1260, 479] on div "49" at bounding box center [1261, 477] width 41 height 24
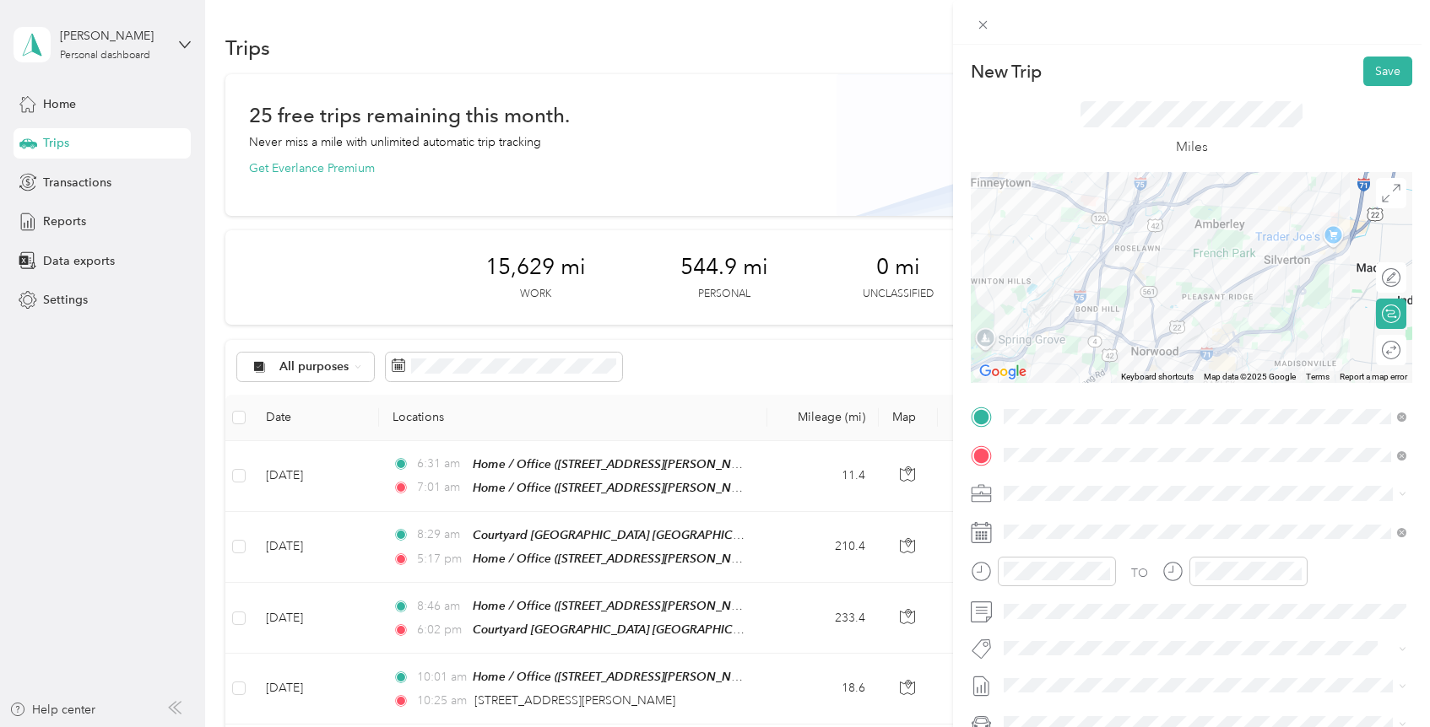
click at [1345, 559] on div "TO" at bounding box center [1190, 577] width 441 height 41
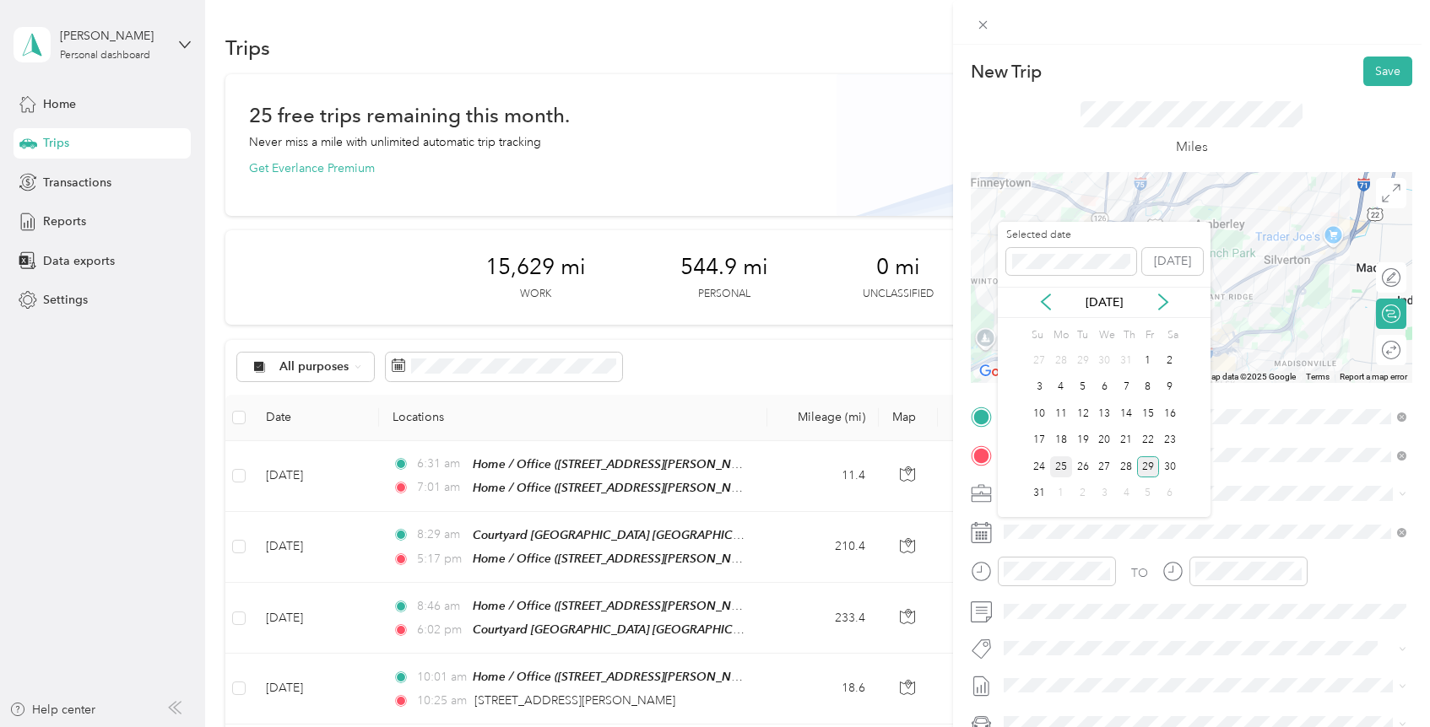
click at [1060, 465] on div "25" at bounding box center [1061, 467] width 22 height 21
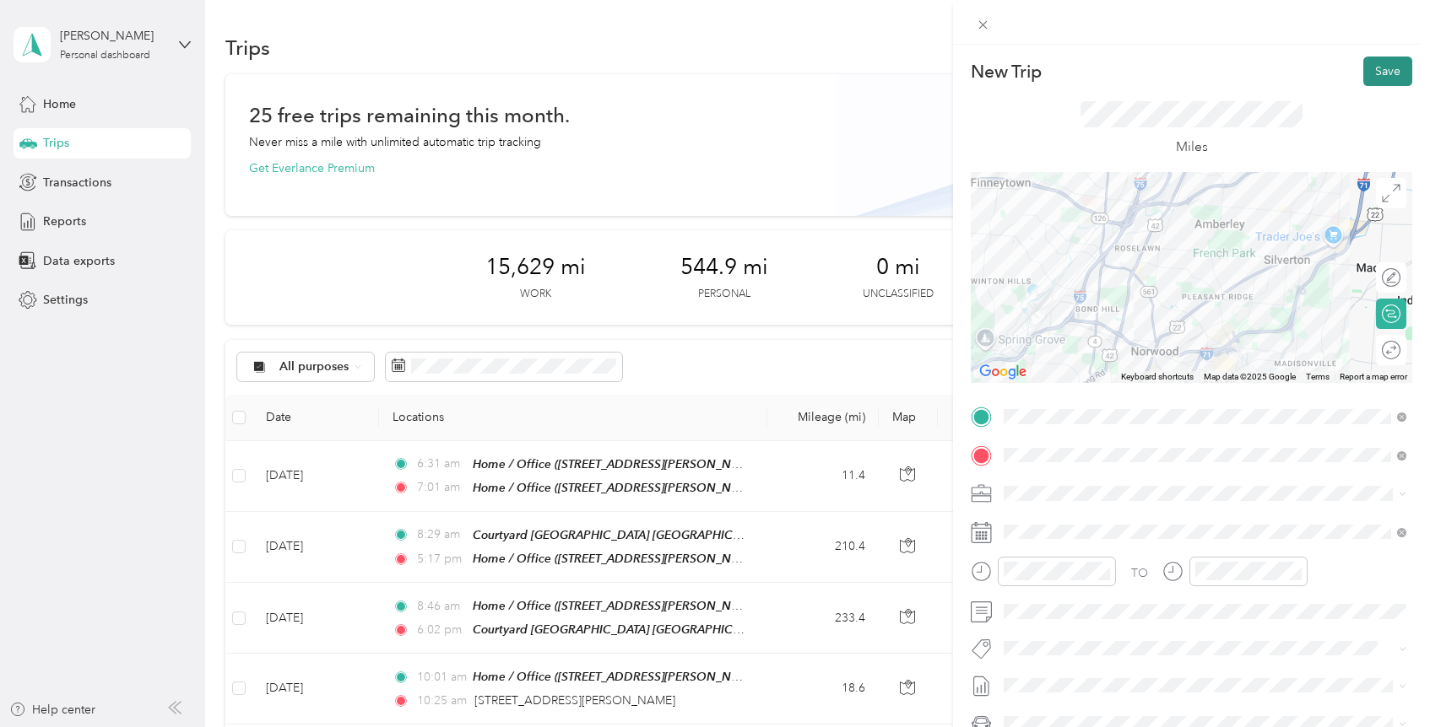
click at [1397, 73] on button "Save" at bounding box center [1387, 72] width 49 height 30
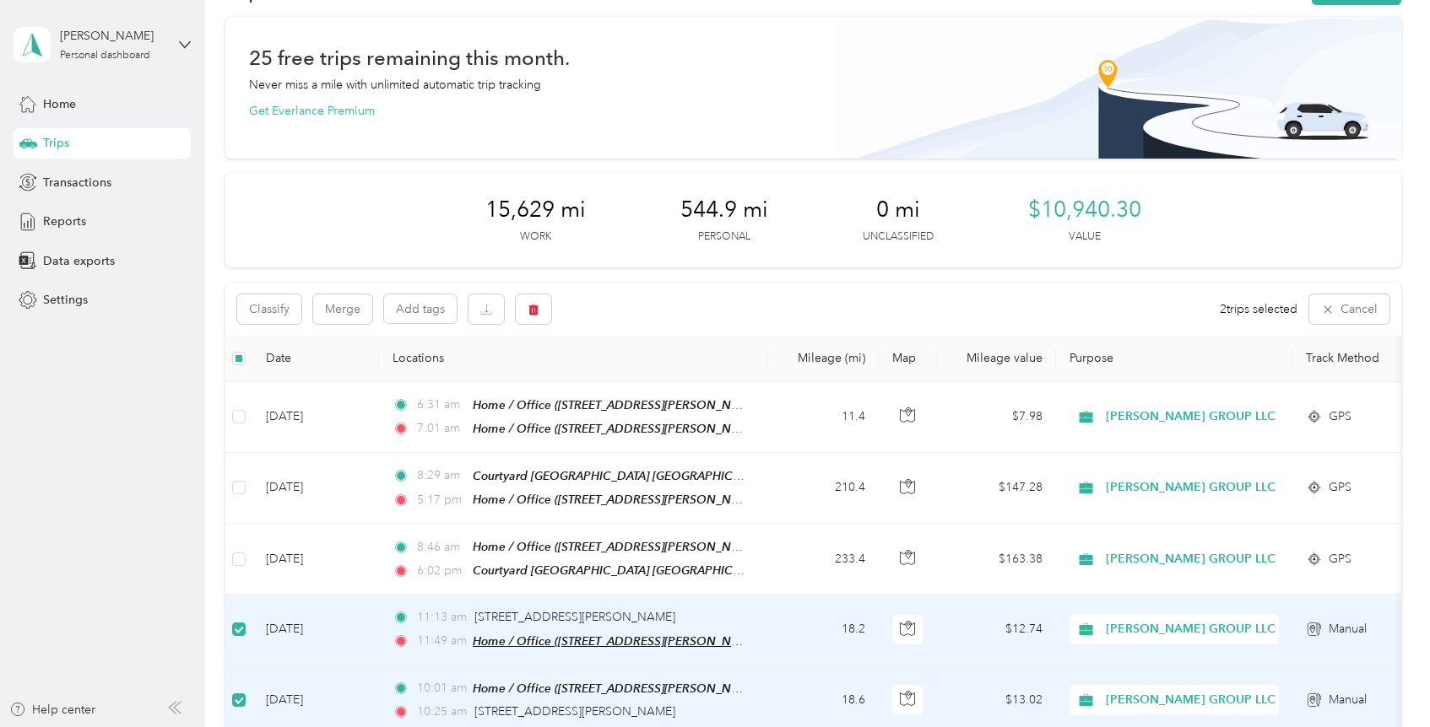
scroll to position [49, 0]
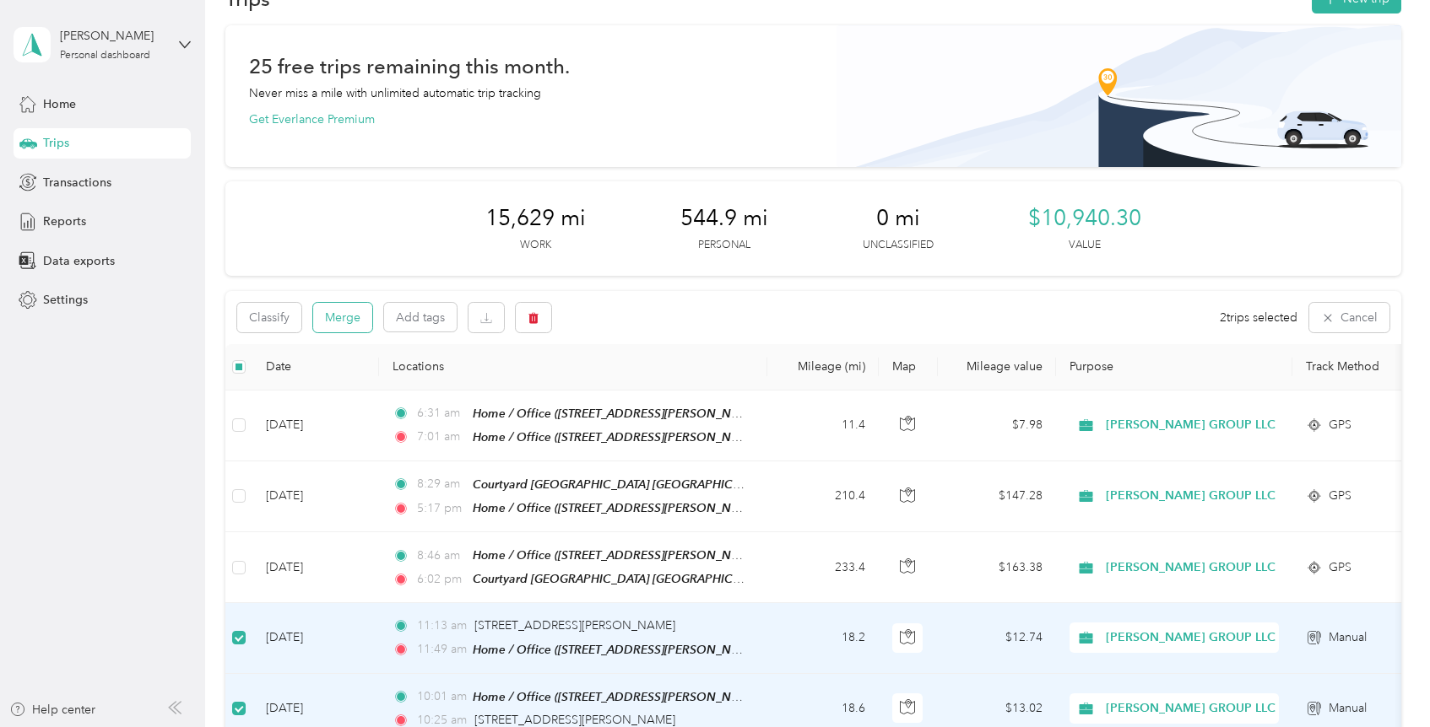
click at [354, 314] on button "Merge" at bounding box center [342, 318] width 59 height 30
